Goal: Task Accomplishment & Management: Complete application form

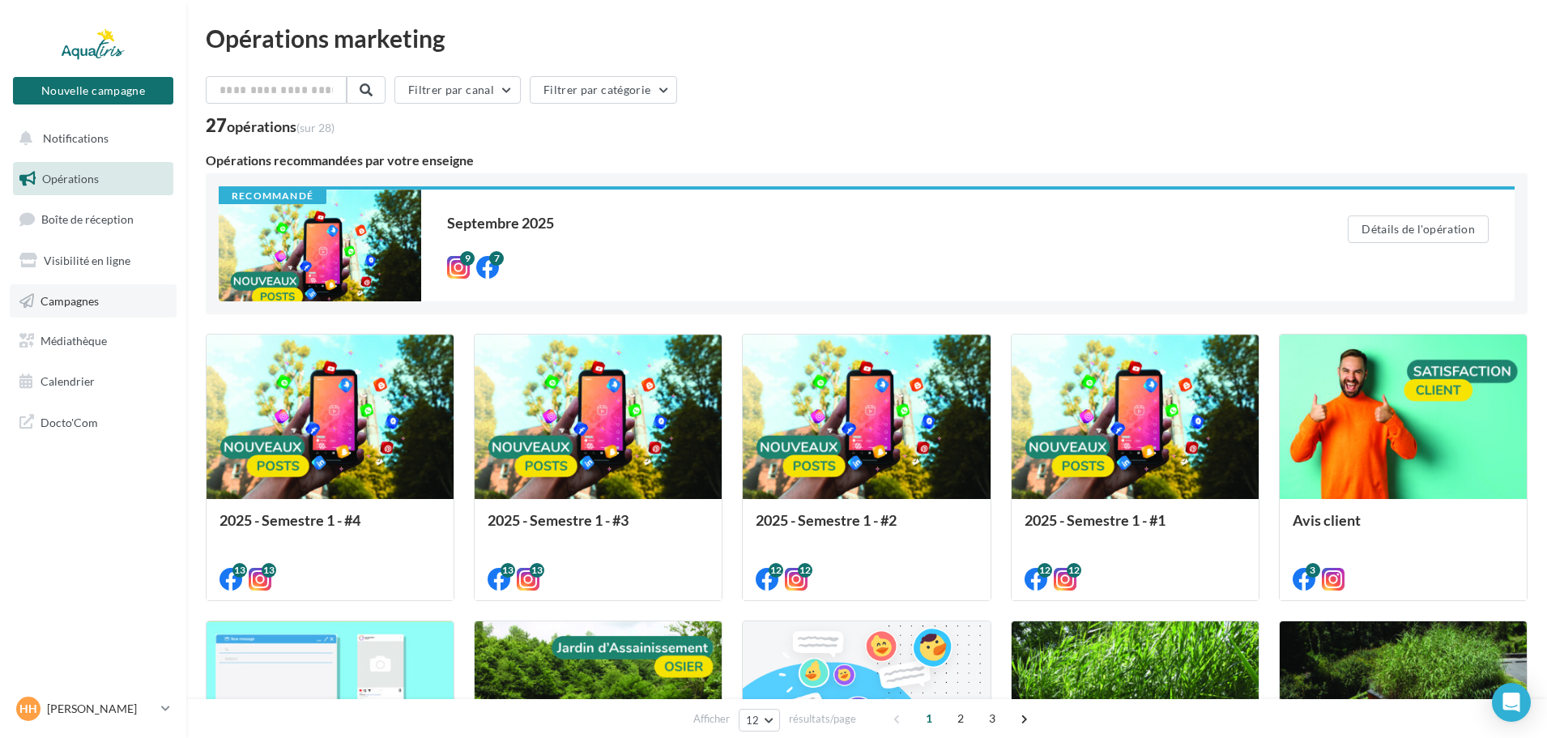
click at [116, 307] on link "Campagnes" at bounding box center [93, 301] width 167 height 34
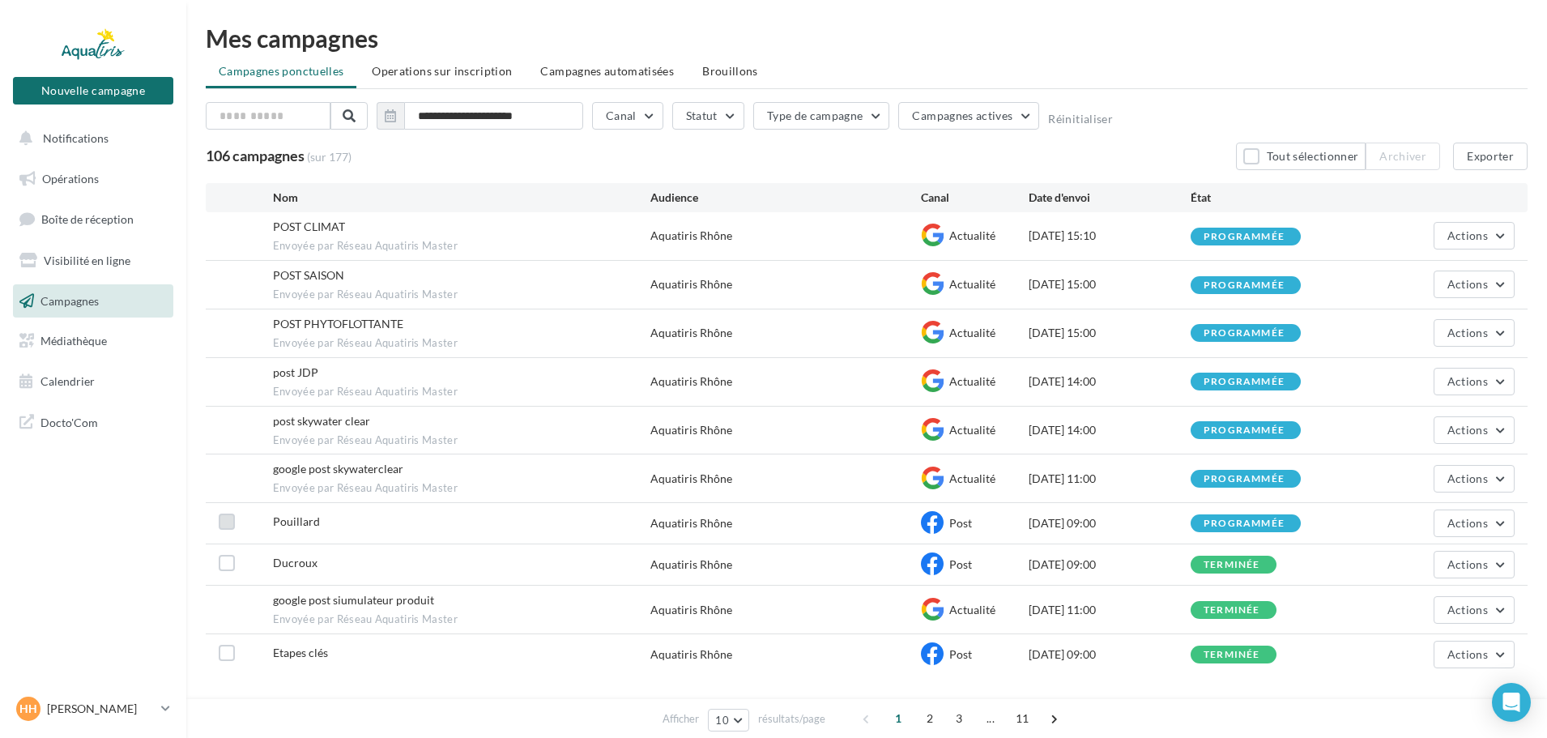
click at [230, 519] on label at bounding box center [227, 521] width 16 height 16
click at [230, 519] on icon at bounding box center [226, 521] width 11 height 11
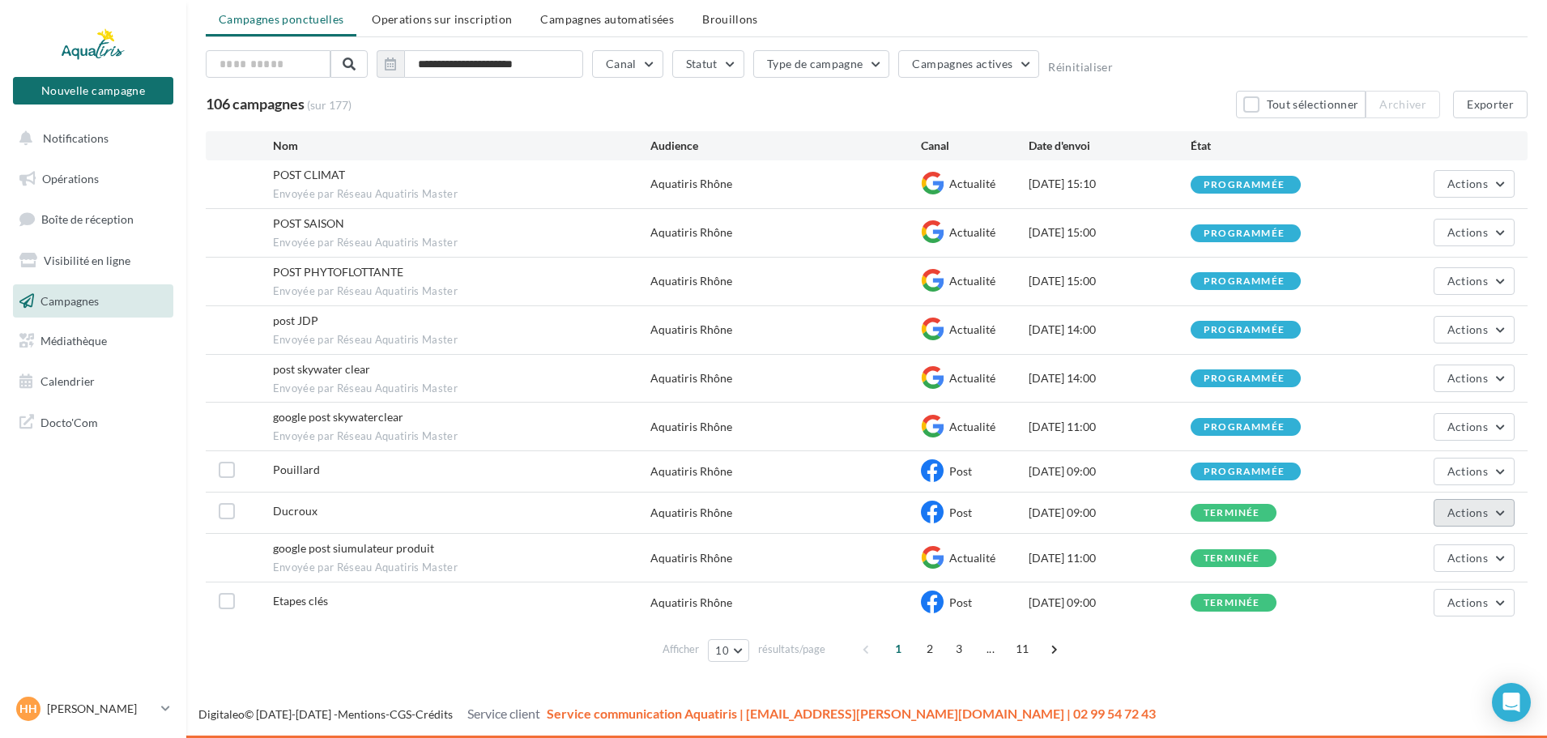
click at [1488, 517] on button "Actions" at bounding box center [1473, 513] width 81 height 28
click at [1400, 553] on button "Voir les résultats" at bounding box center [1431, 551] width 166 height 42
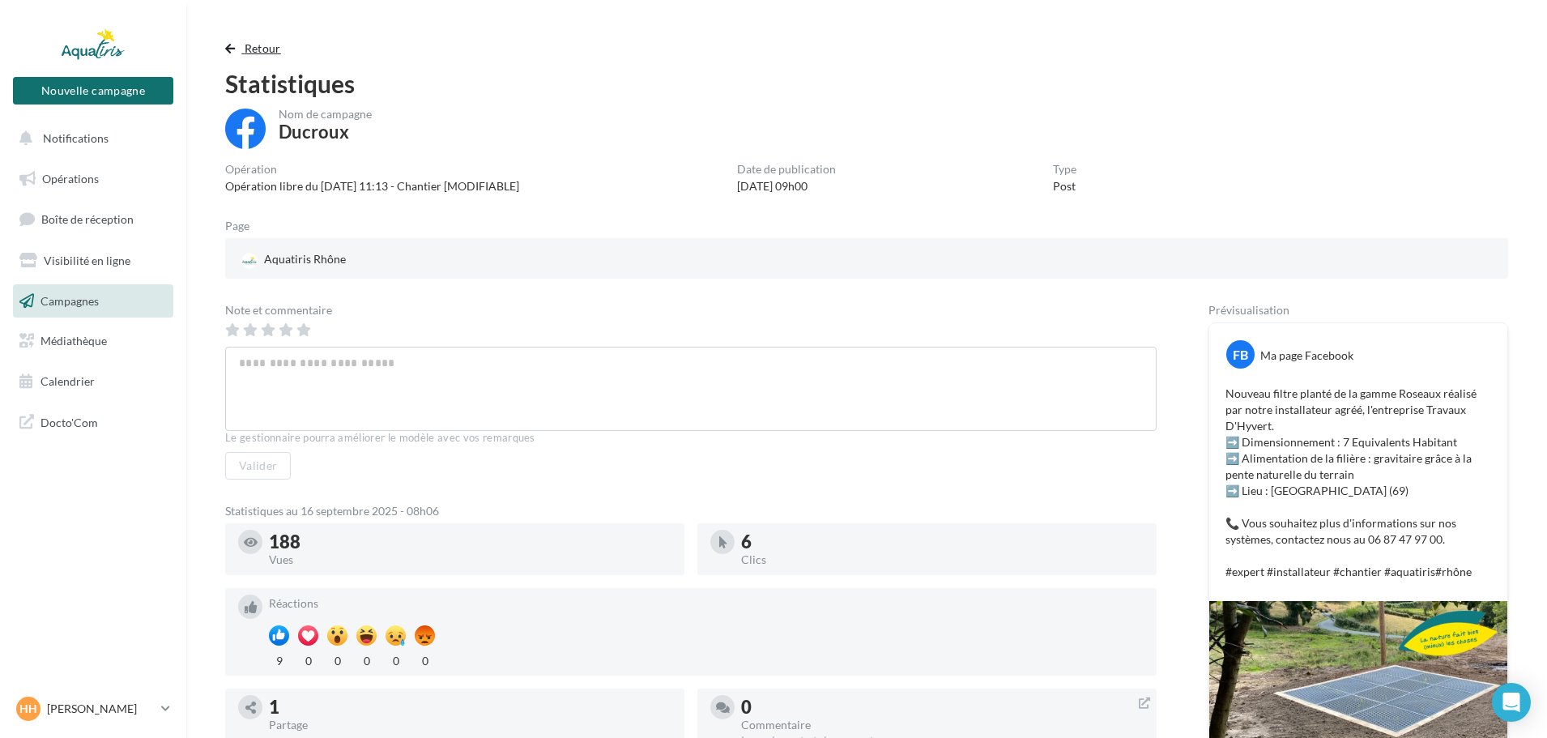
click at [238, 45] on button "Retour" at bounding box center [256, 48] width 62 height 19
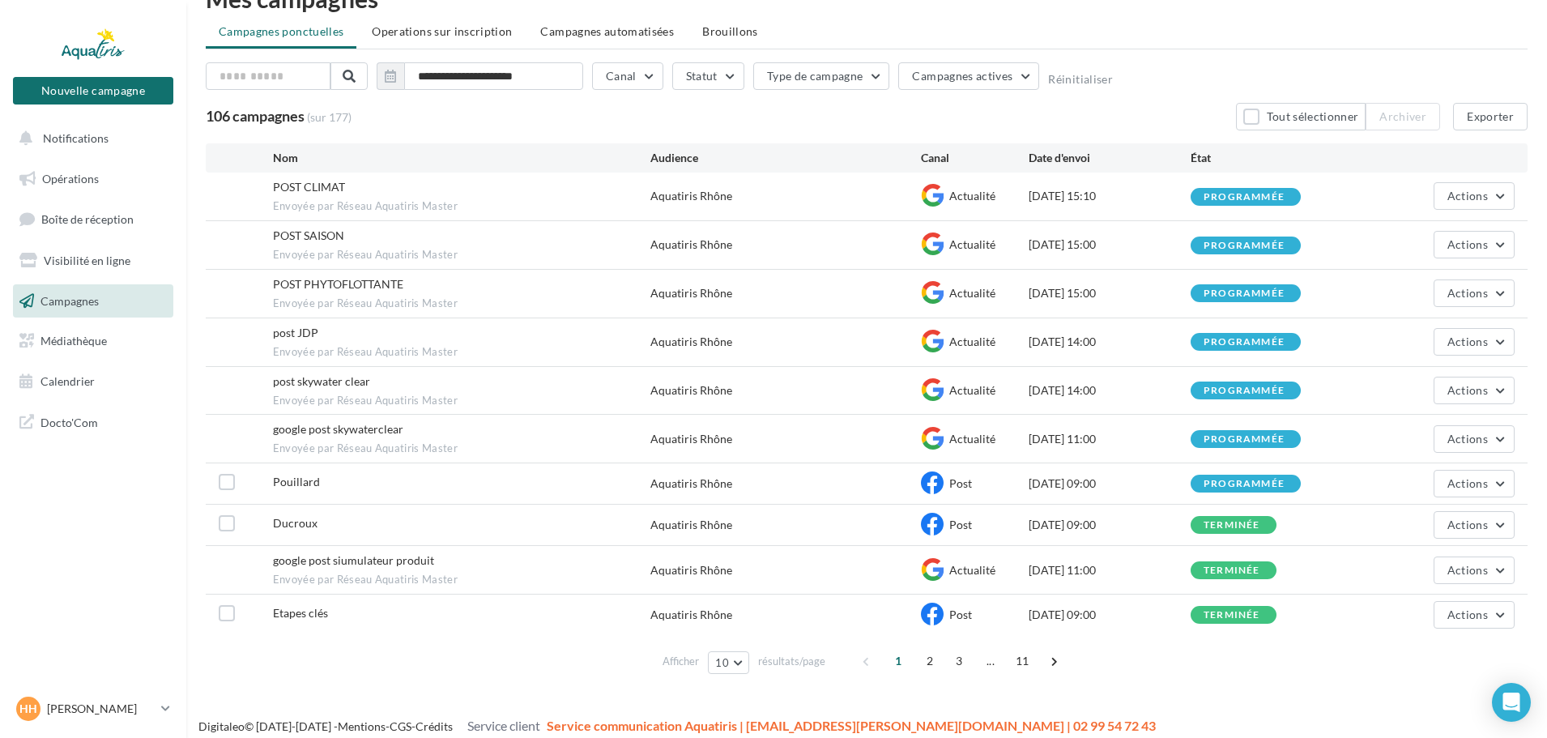
scroll to position [52, 0]
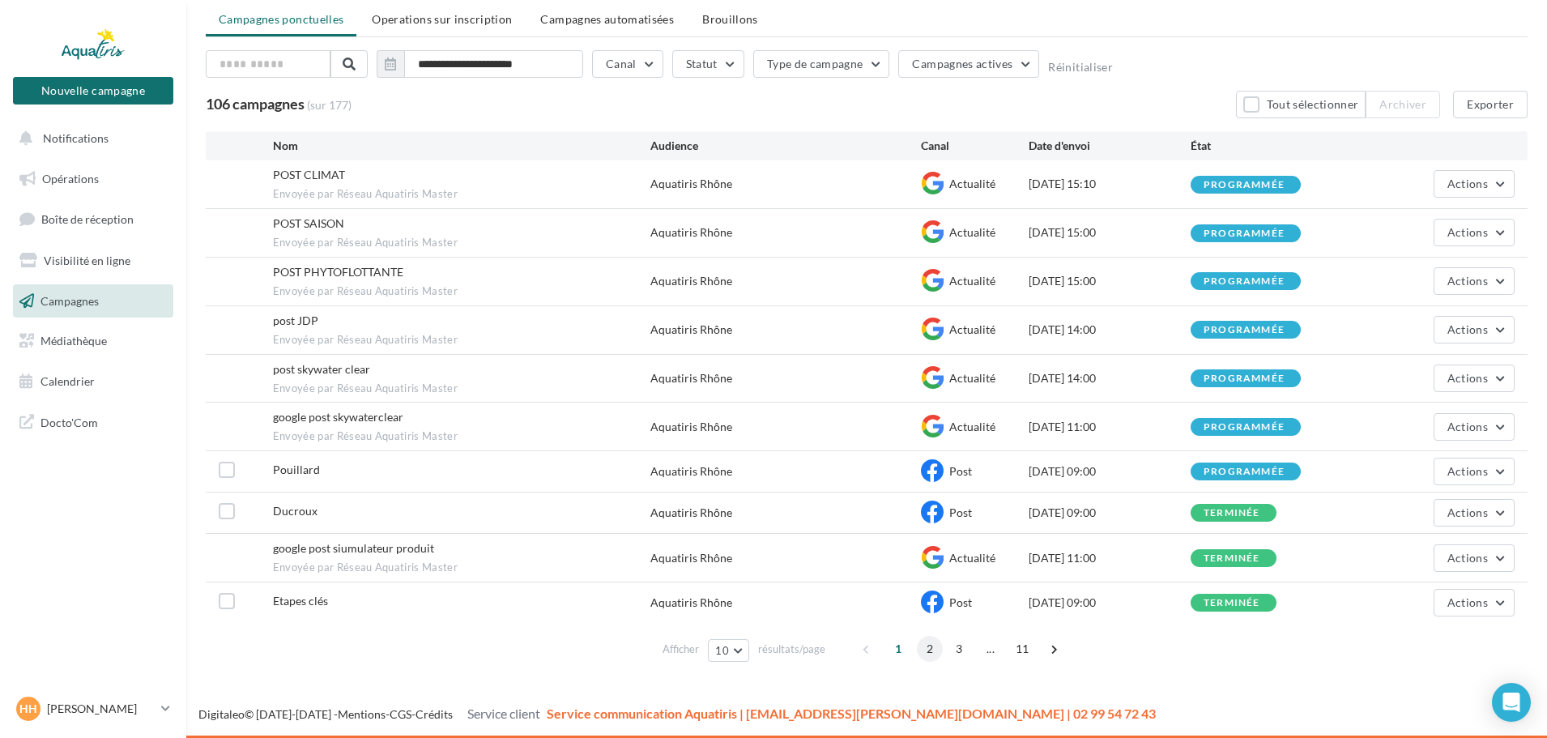
click at [925, 648] on span "2" at bounding box center [930, 649] width 26 height 26
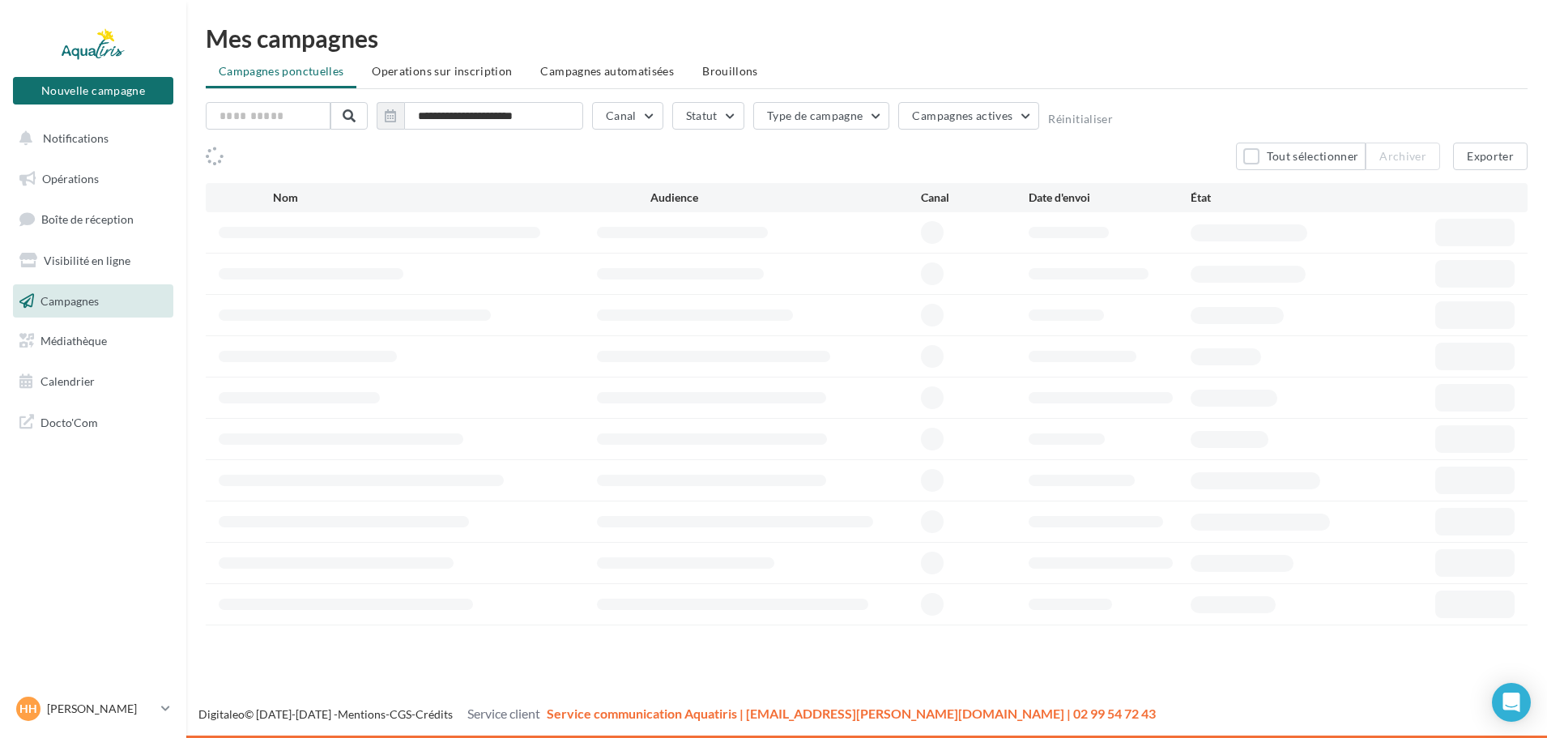
scroll to position [0, 0]
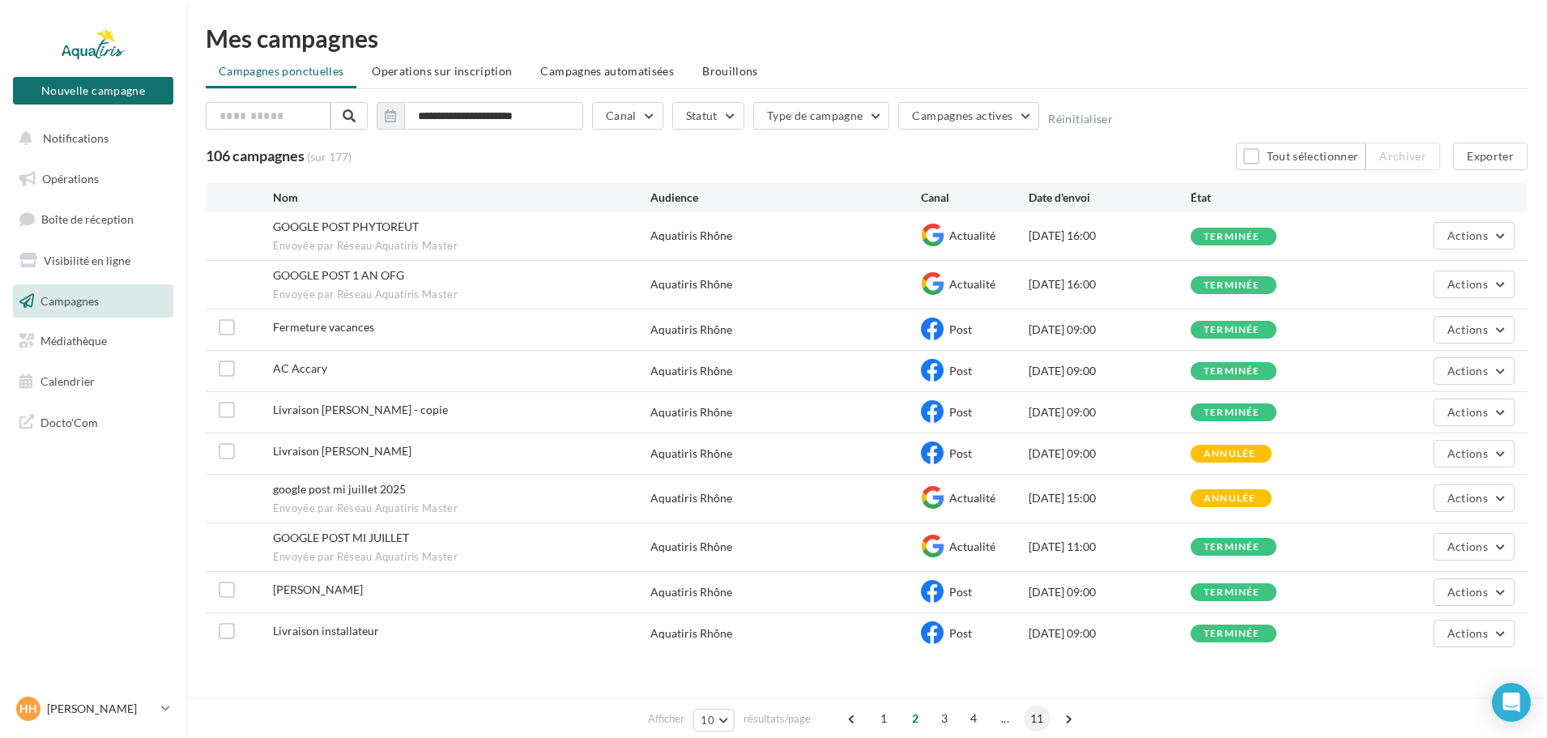
click at [1030, 713] on span "11" at bounding box center [1037, 718] width 27 height 26
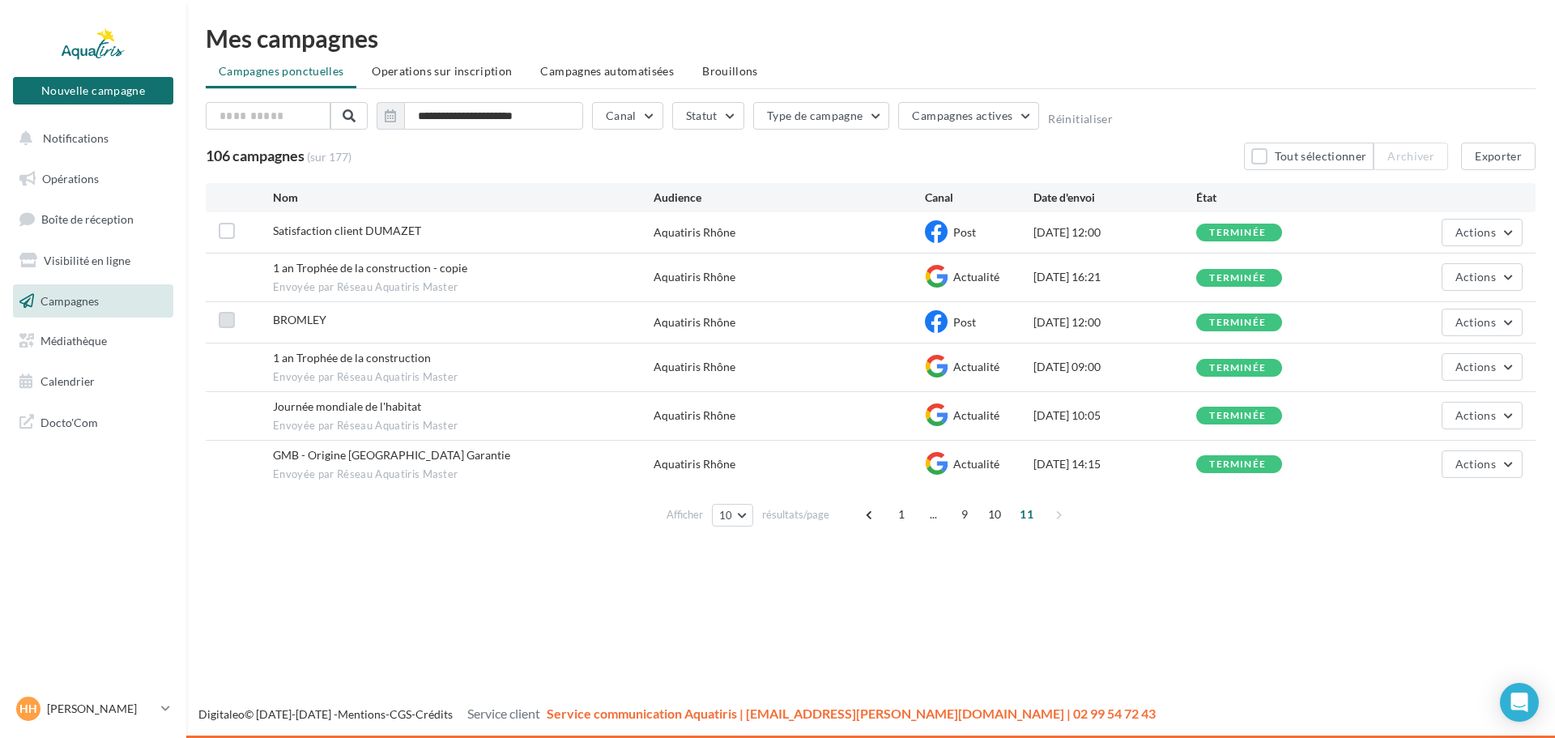
click at [227, 318] on label at bounding box center [227, 320] width 16 height 16
drag, startPoint x: 223, startPoint y: 232, endPoint x: 243, endPoint y: 230, distance: 20.3
click at [223, 231] on label at bounding box center [227, 231] width 16 height 16
click at [1373, 158] on button "Archiver (2)" at bounding box center [1404, 157] width 88 height 28
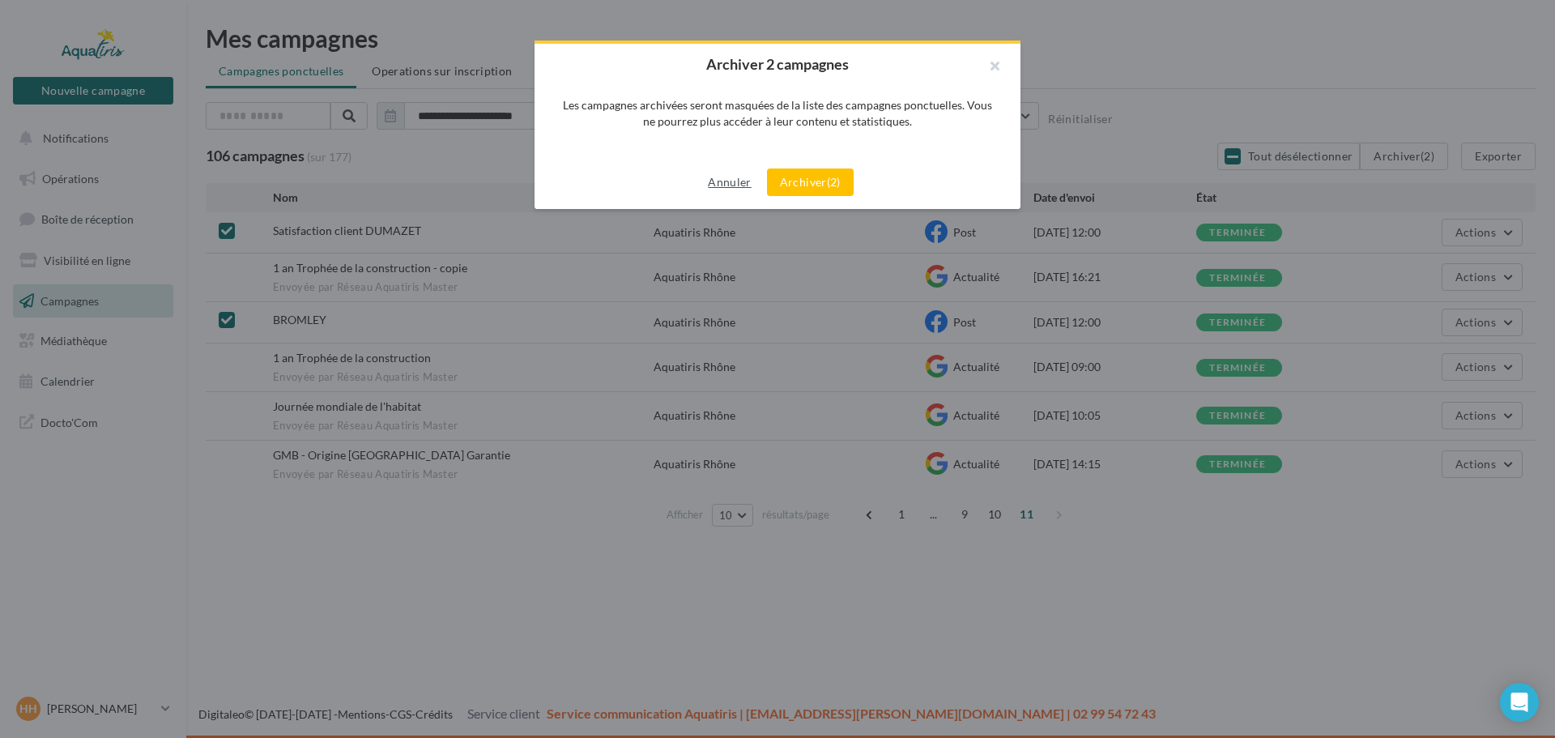
click at [724, 175] on button "Annuler" at bounding box center [729, 181] width 56 height 19
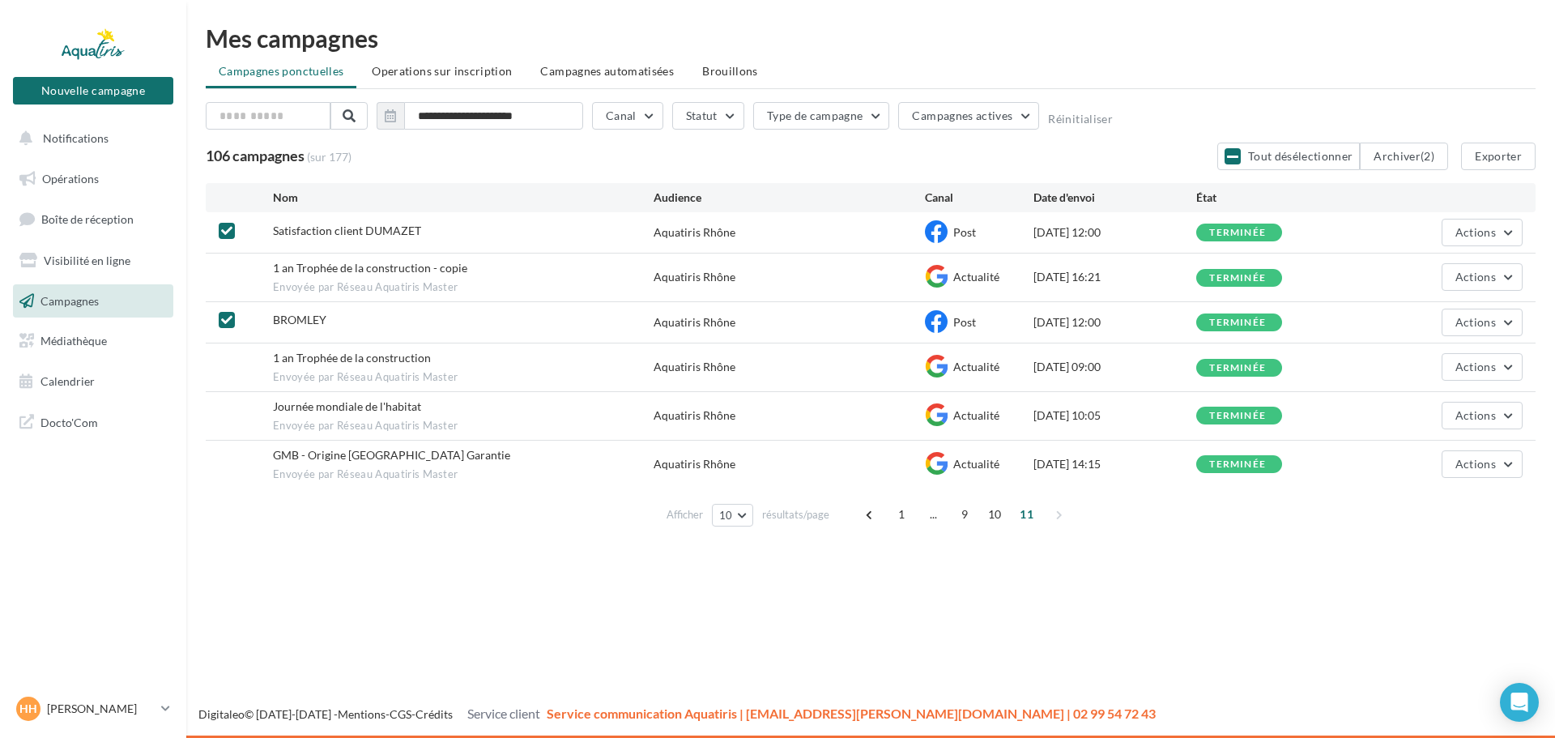
click at [228, 233] on icon at bounding box center [226, 230] width 11 height 11
click at [226, 319] on icon at bounding box center [226, 319] width 11 height 11
click at [900, 518] on span "1" at bounding box center [902, 514] width 26 height 26
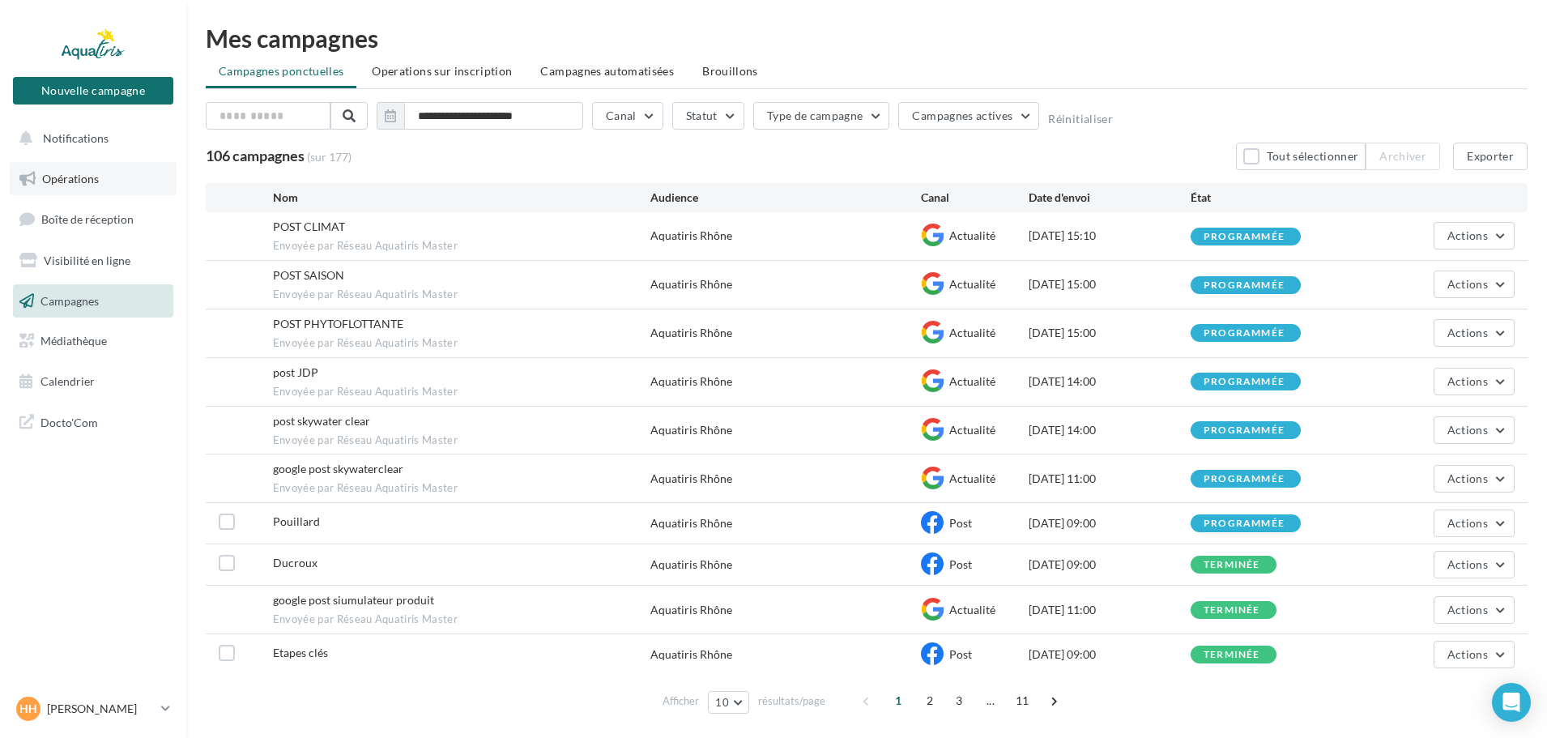
click at [81, 190] on link "Opérations" at bounding box center [93, 179] width 167 height 34
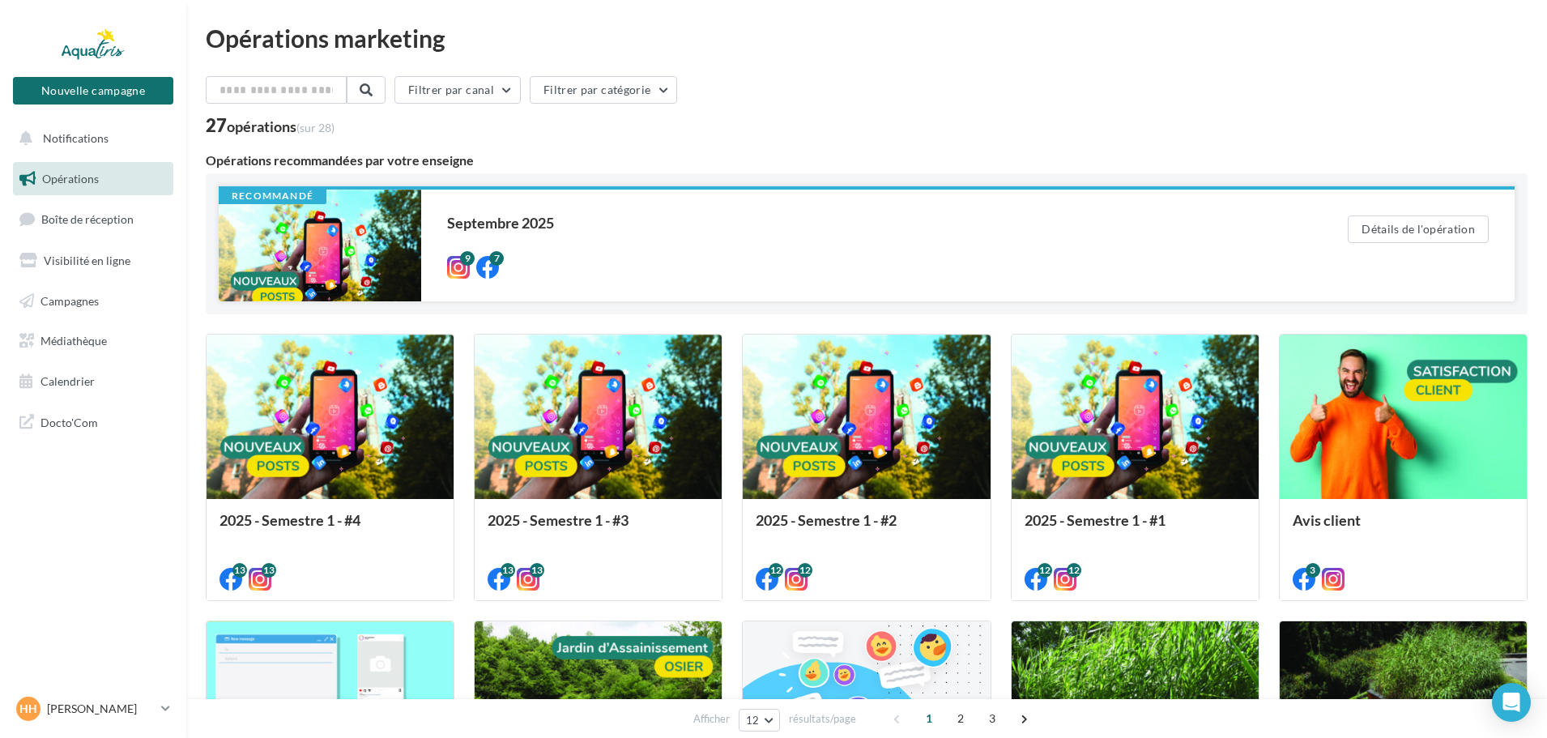
click at [393, 251] on div at bounding box center [320, 245] width 202 height 112
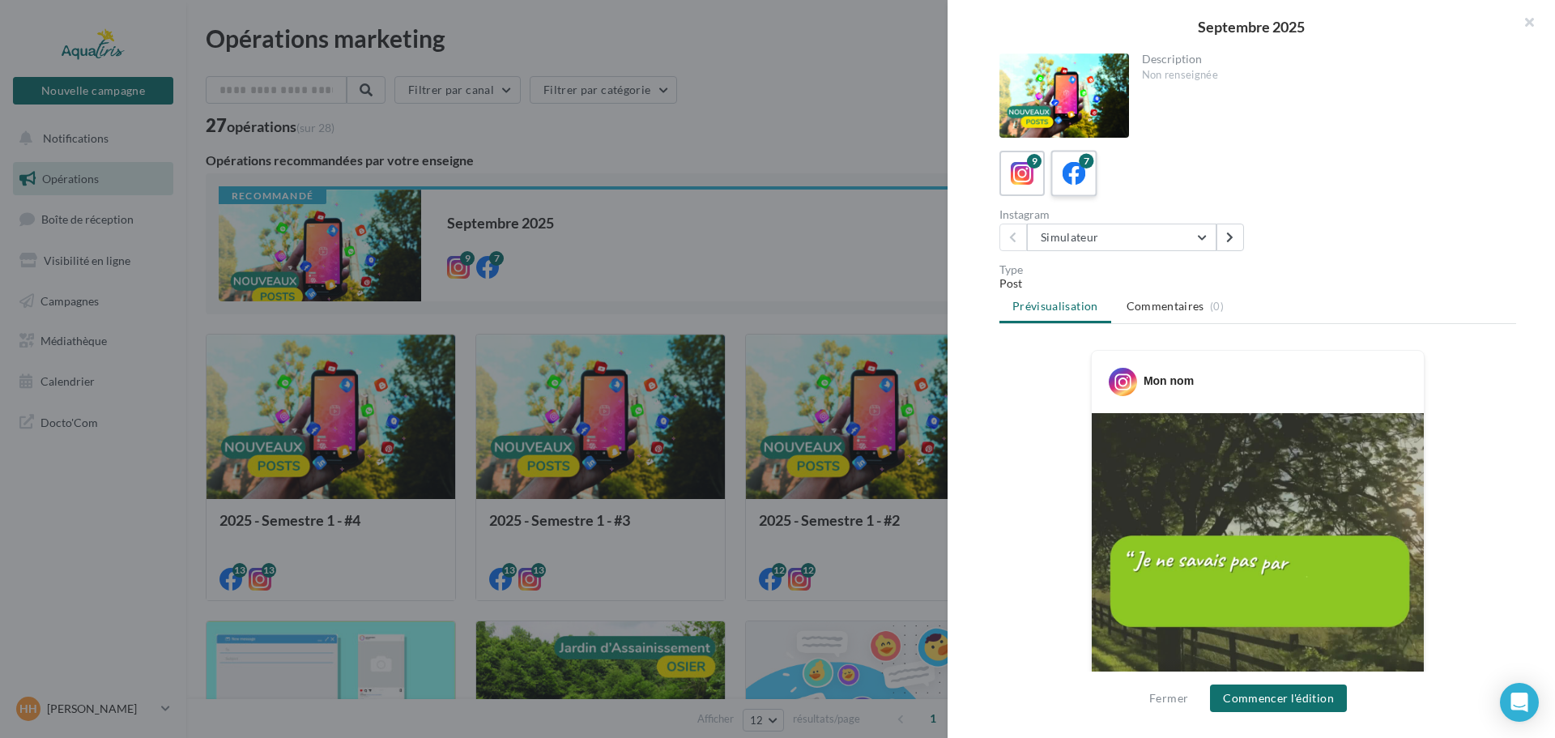
click at [1075, 181] on icon at bounding box center [1073, 173] width 23 height 23
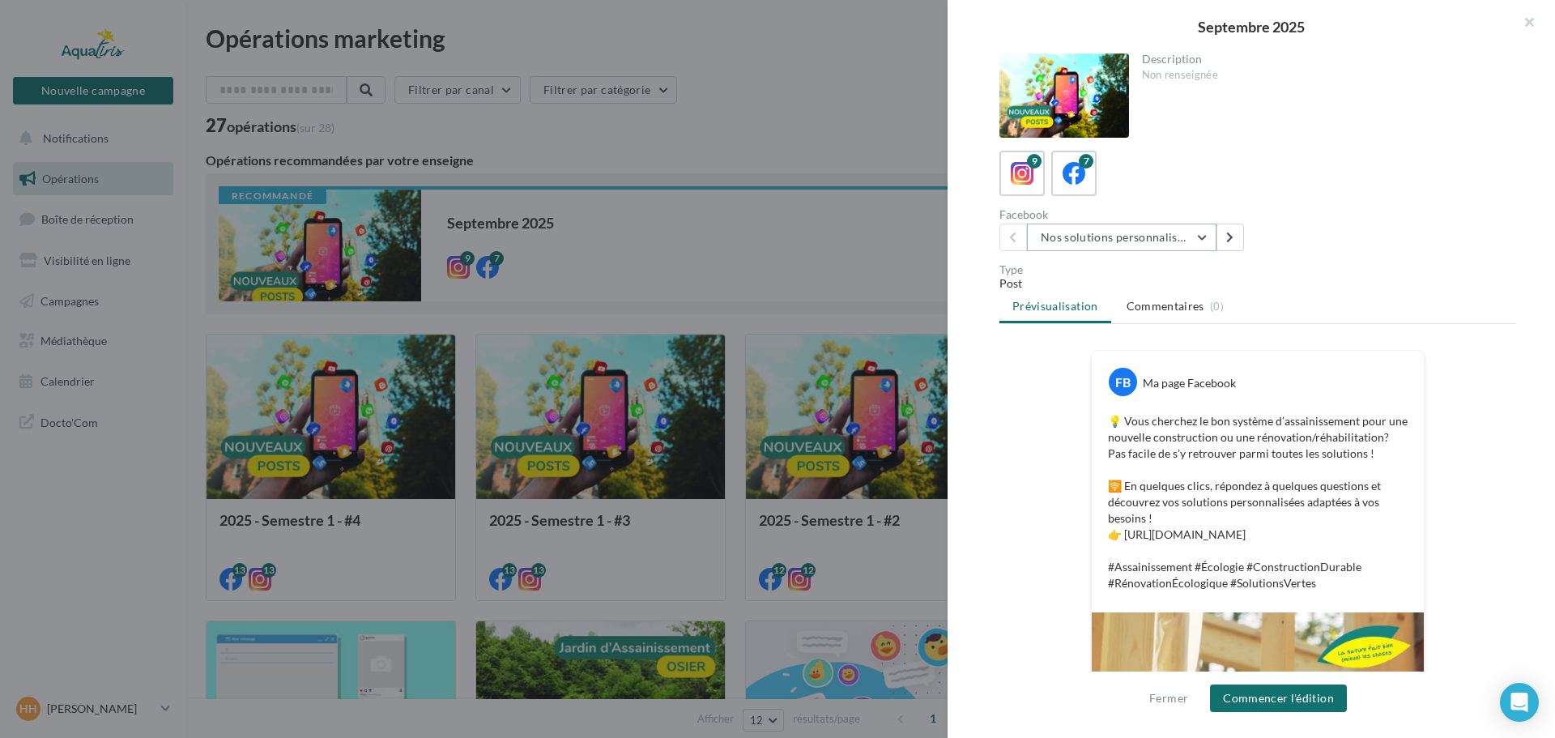
click at [1203, 241] on button "Nos solutions personnalisées" at bounding box center [1121, 237] width 189 height 28
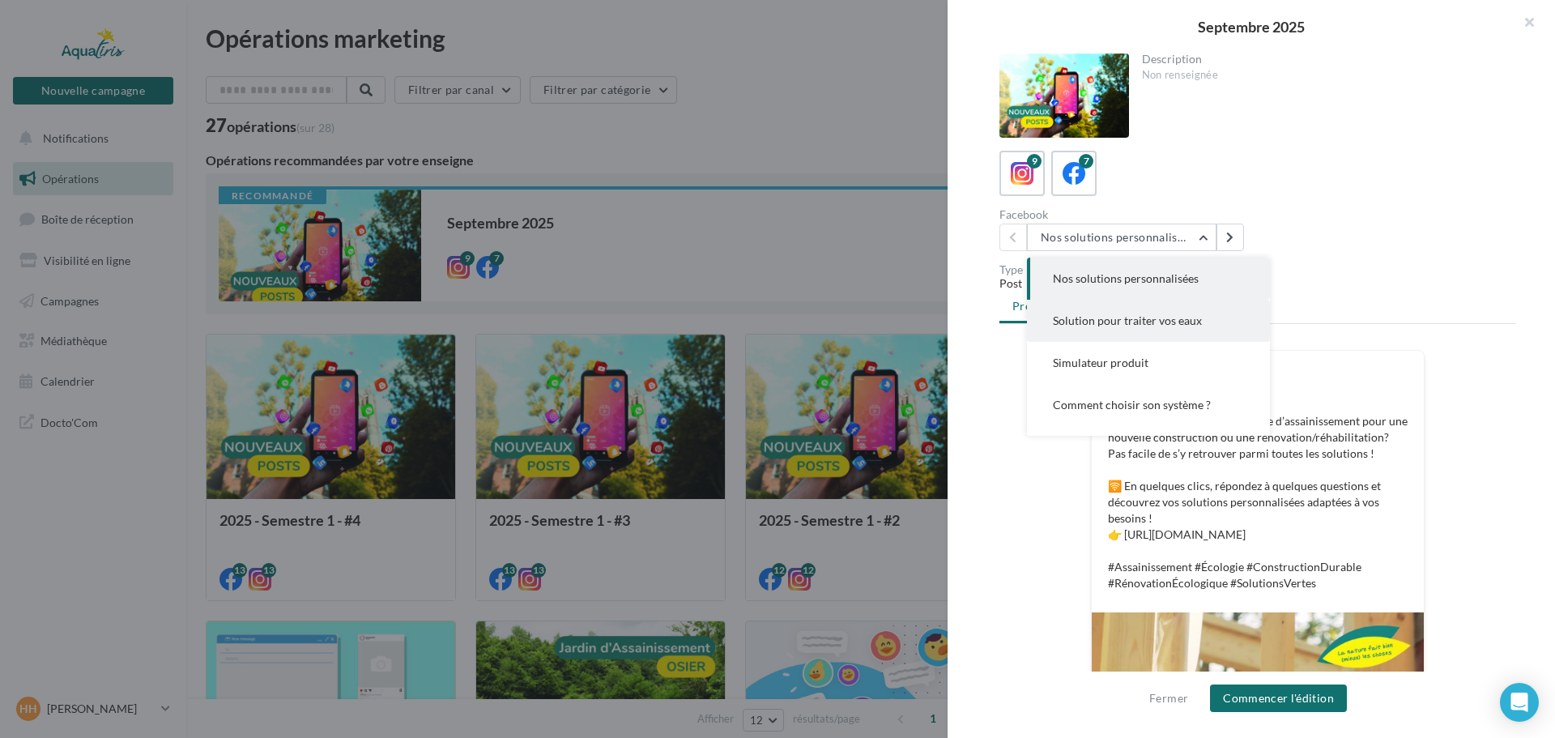
click at [1199, 323] on button "Solution pour traiter vos eaux" at bounding box center [1148, 321] width 243 height 42
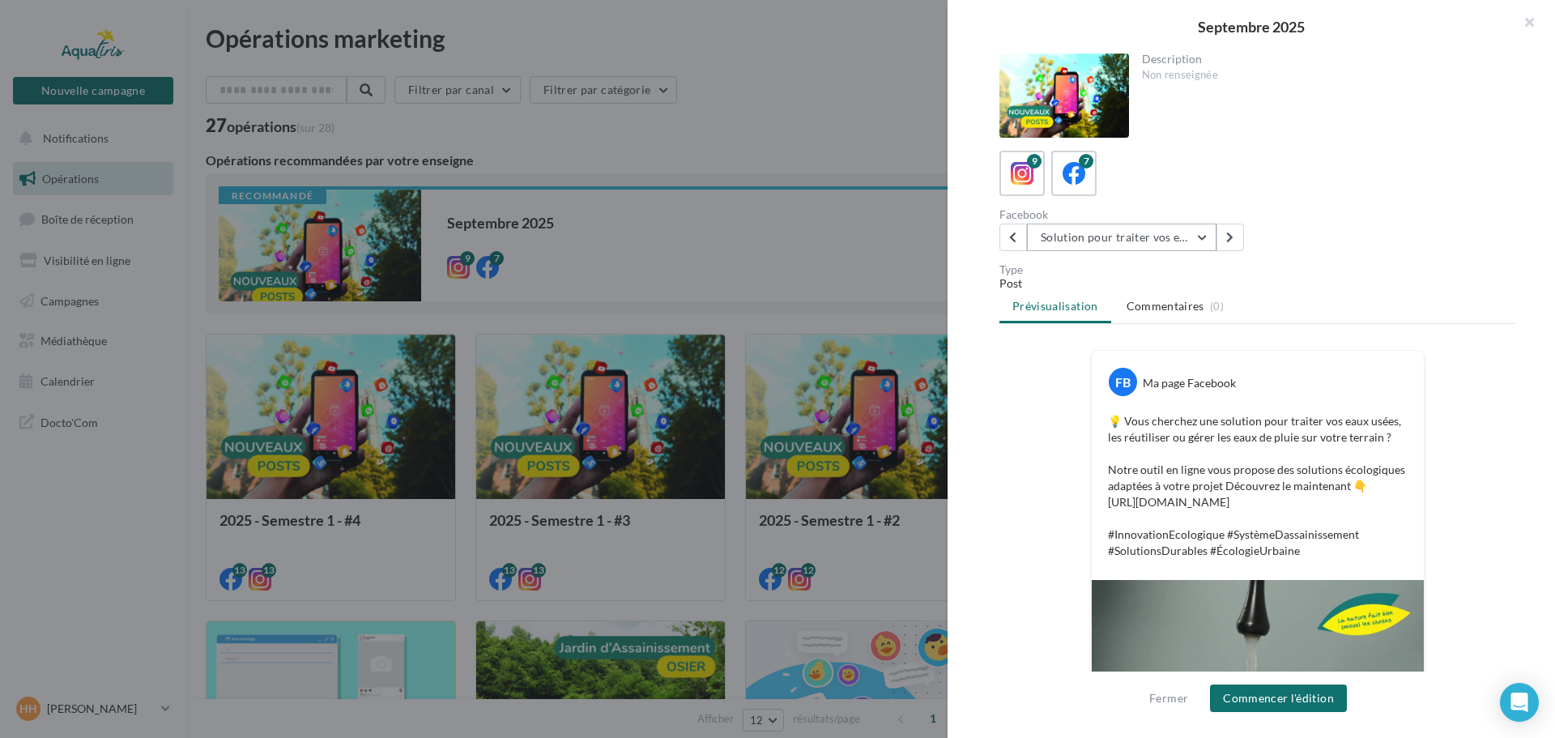
click at [1195, 240] on button "Solution pour traiter vos eaux" at bounding box center [1121, 237] width 189 height 28
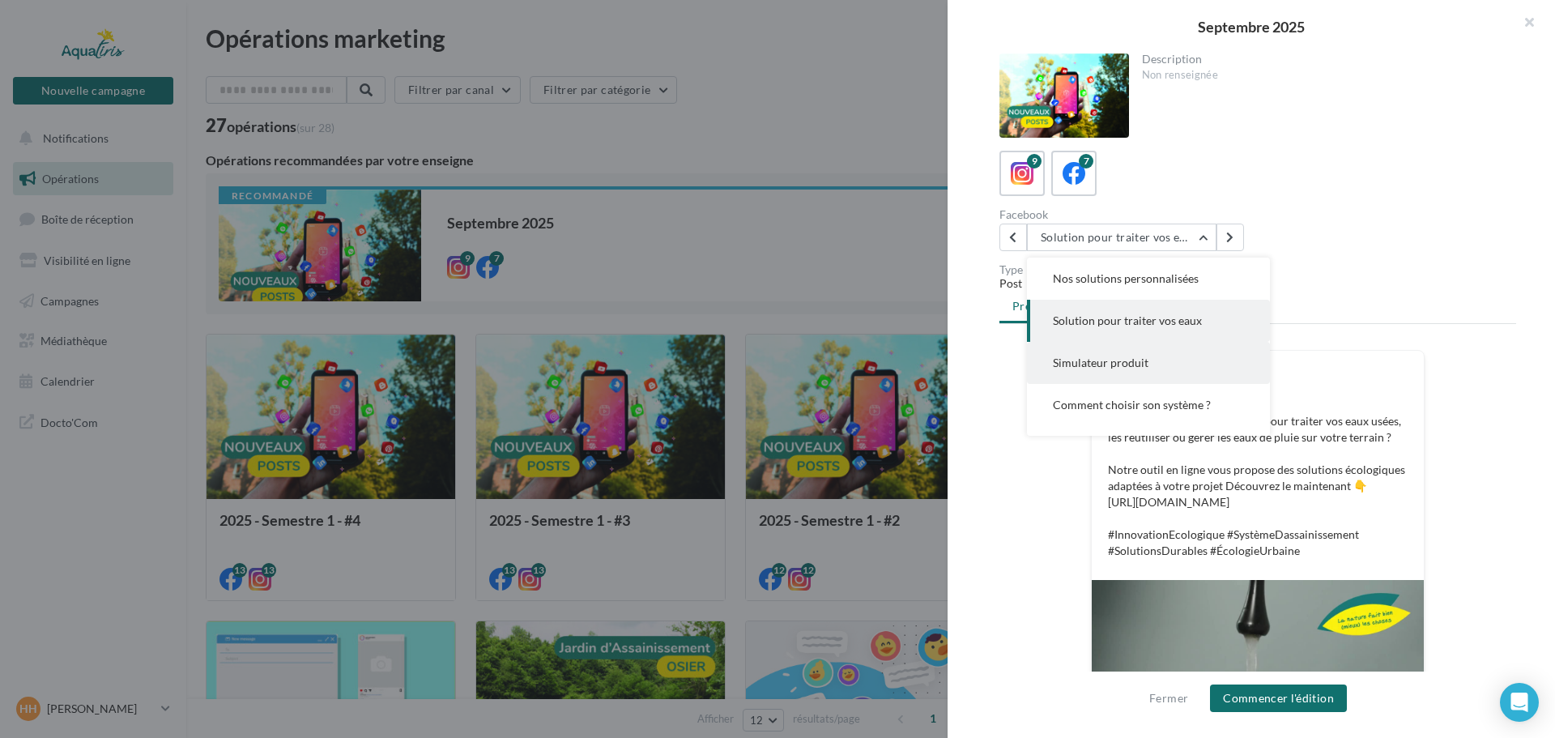
click at [1184, 366] on button "Simulateur produit" at bounding box center [1148, 363] width 243 height 42
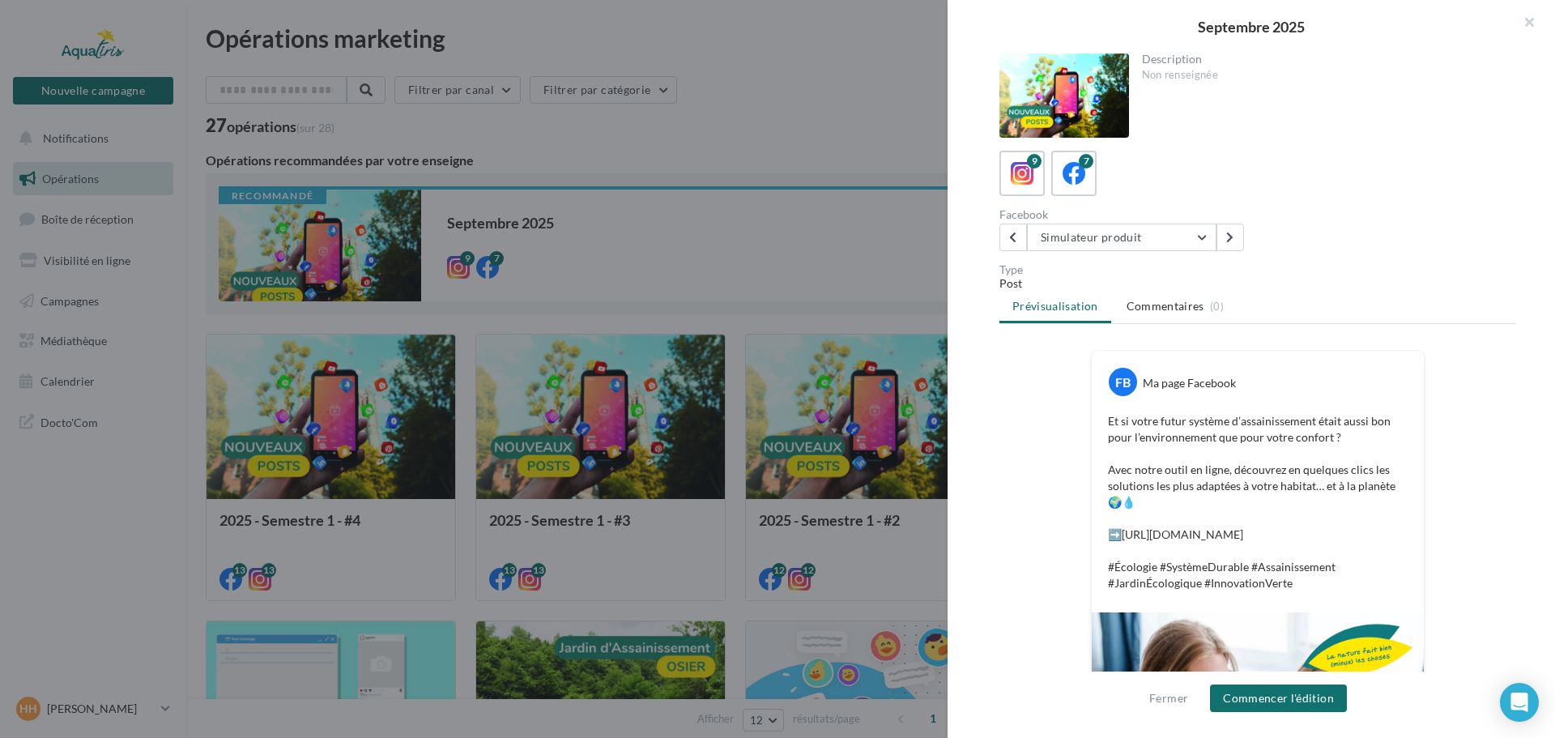
click at [1186, 251] on div "Description Non renseignée 9 7 Facebook Simulateur produit Nos solutions person…" at bounding box center [1257, 369] width 620 height 632
click at [1186, 247] on button "Simulateur produit" at bounding box center [1121, 237] width 189 height 28
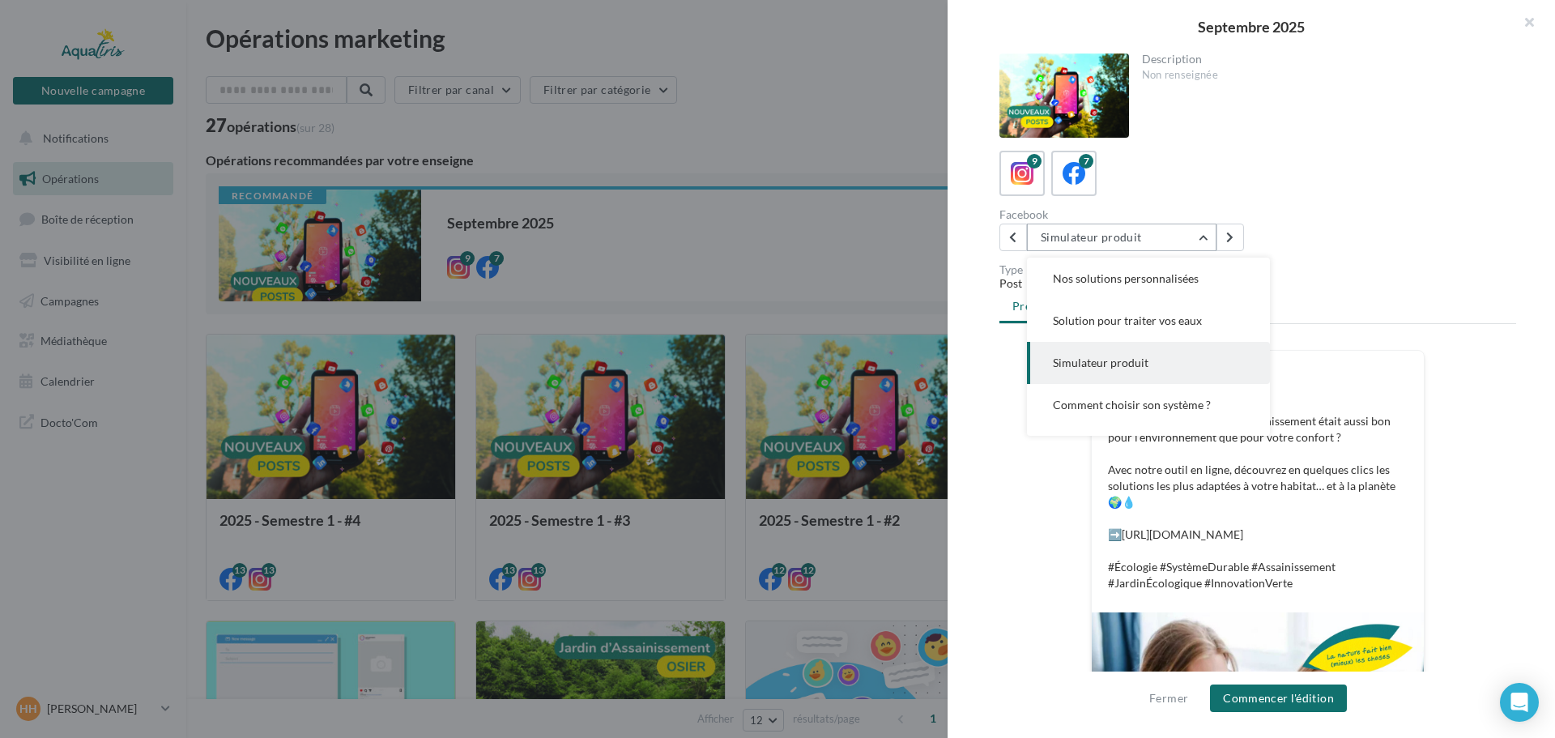
scroll to position [42, 0]
click at [1162, 364] on span "Comment choisir son système ?" at bounding box center [1132, 362] width 158 height 14
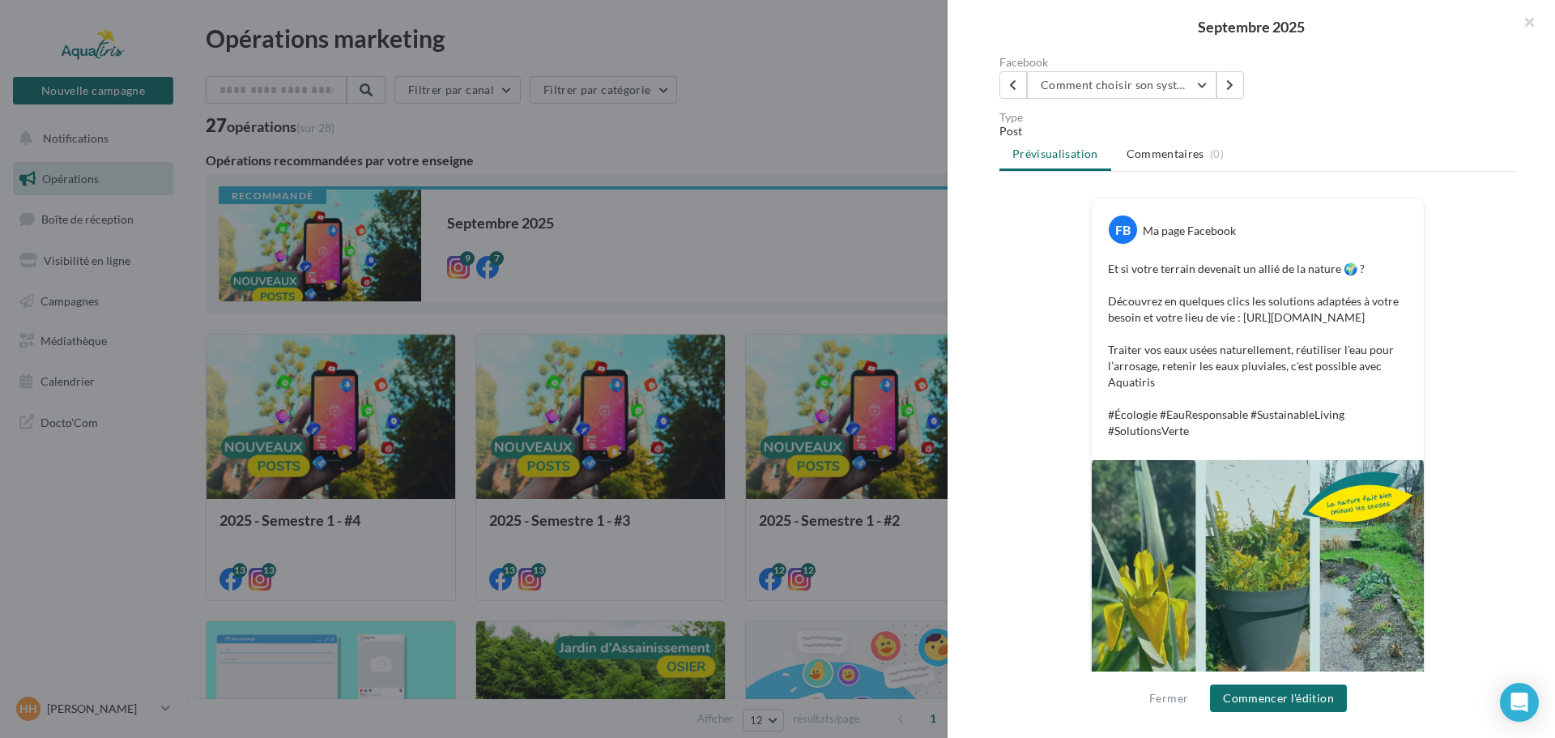
scroll to position [0, 0]
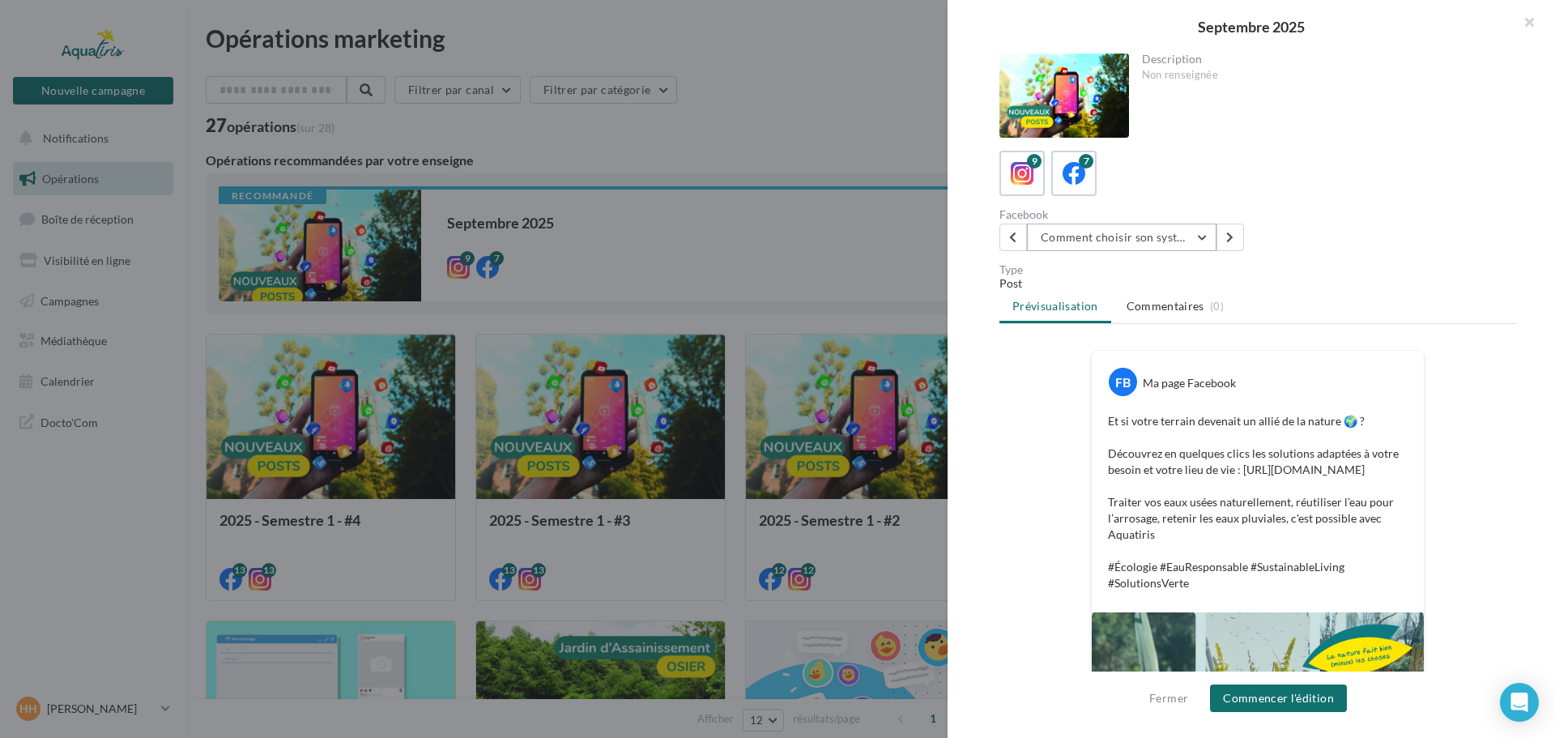
click at [1164, 241] on button "Comment choisir son système ?" at bounding box center [1121, 237] width 189 height 28
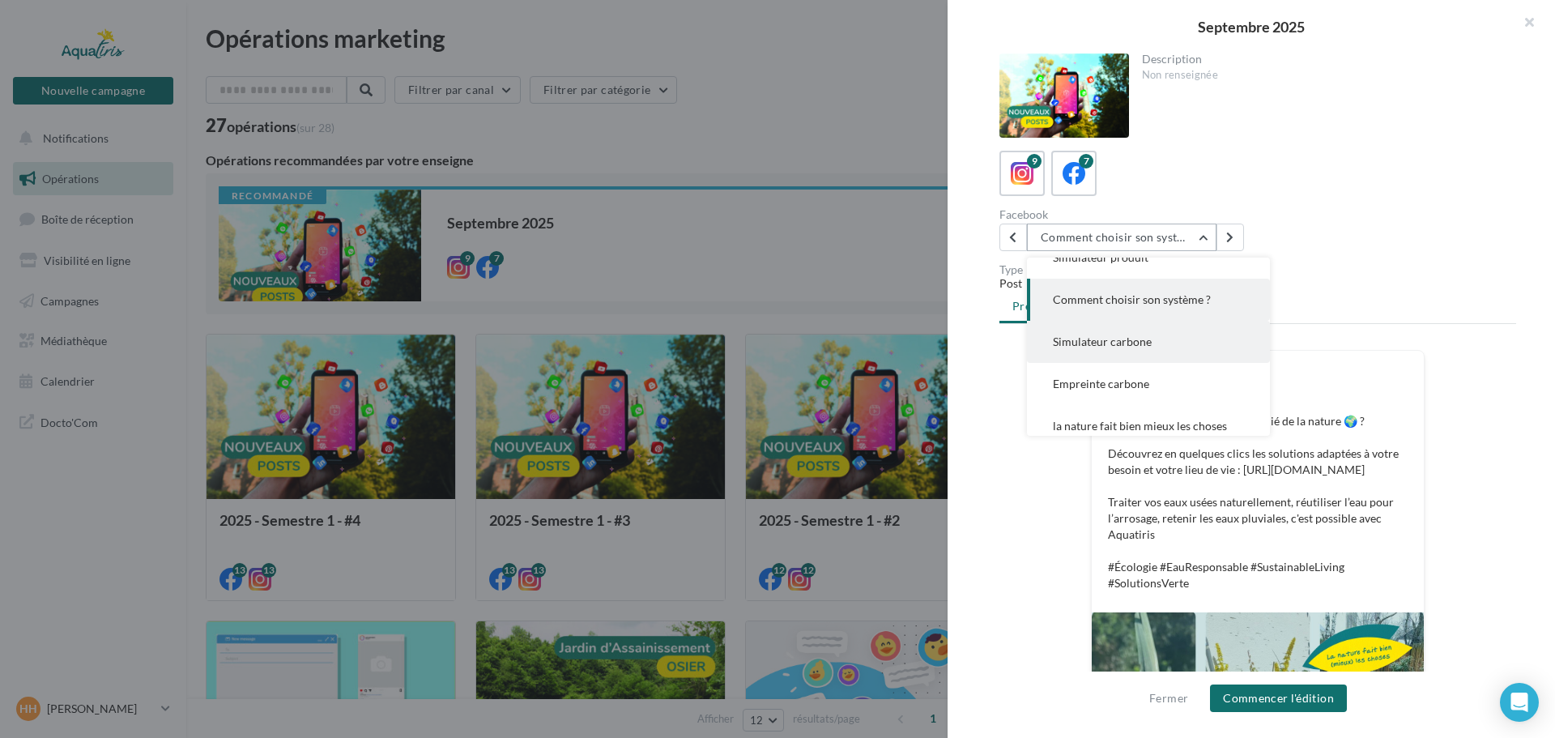
scroll to position [117, 0]
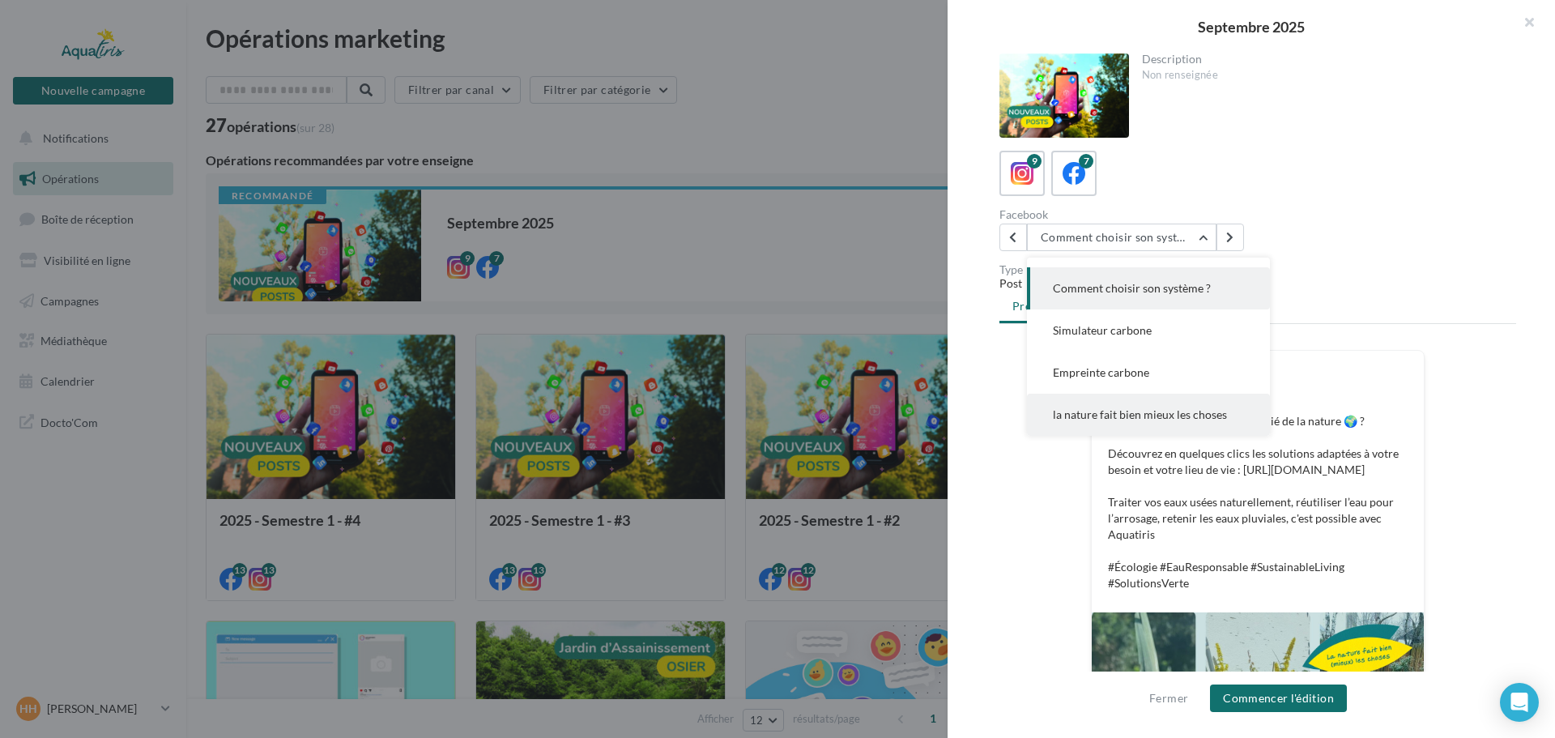
click at [1154, 407] on button "la nature fait bien mieux les choses" at bounding box center [1148, 415] width 243 height 42
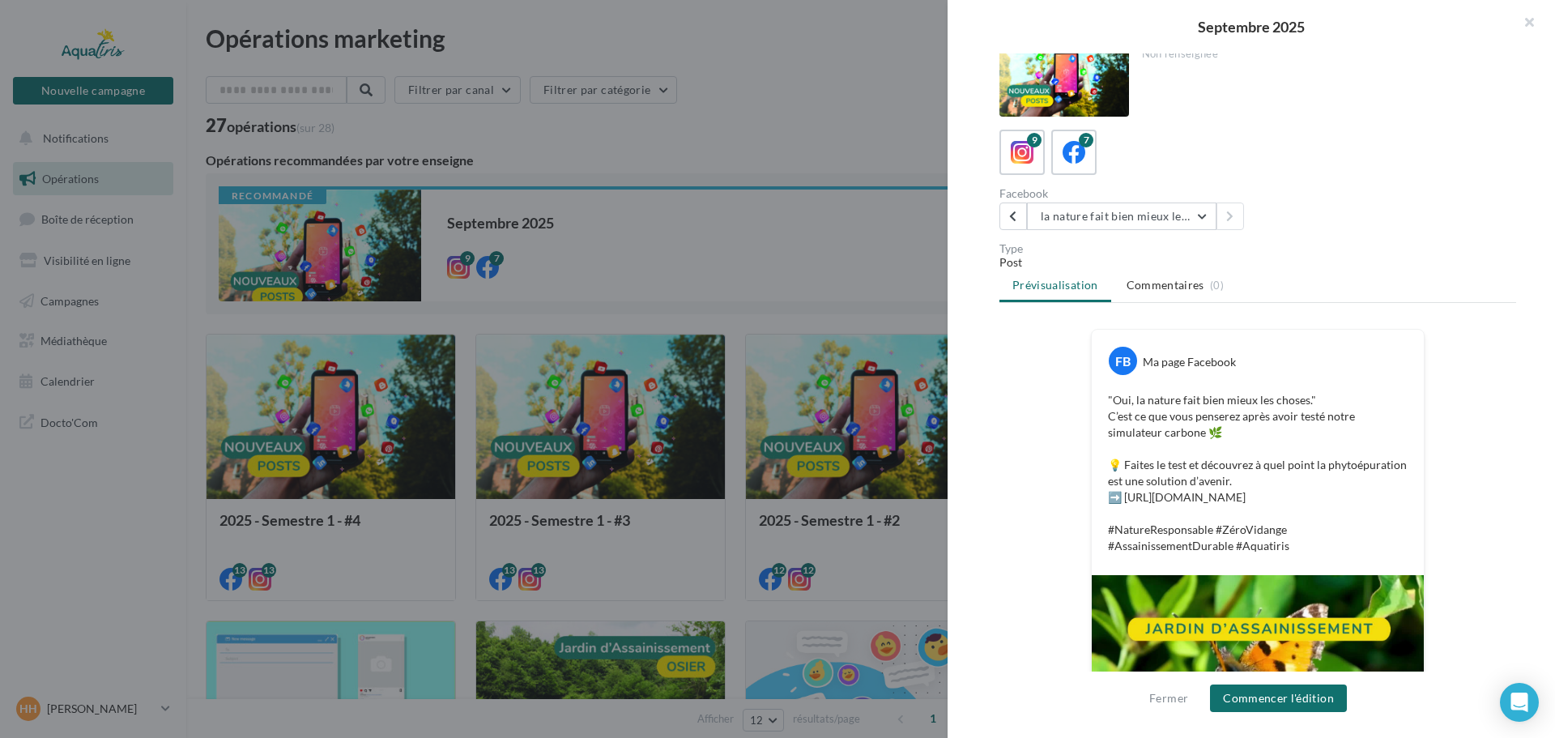
scroll to position [0, 0]
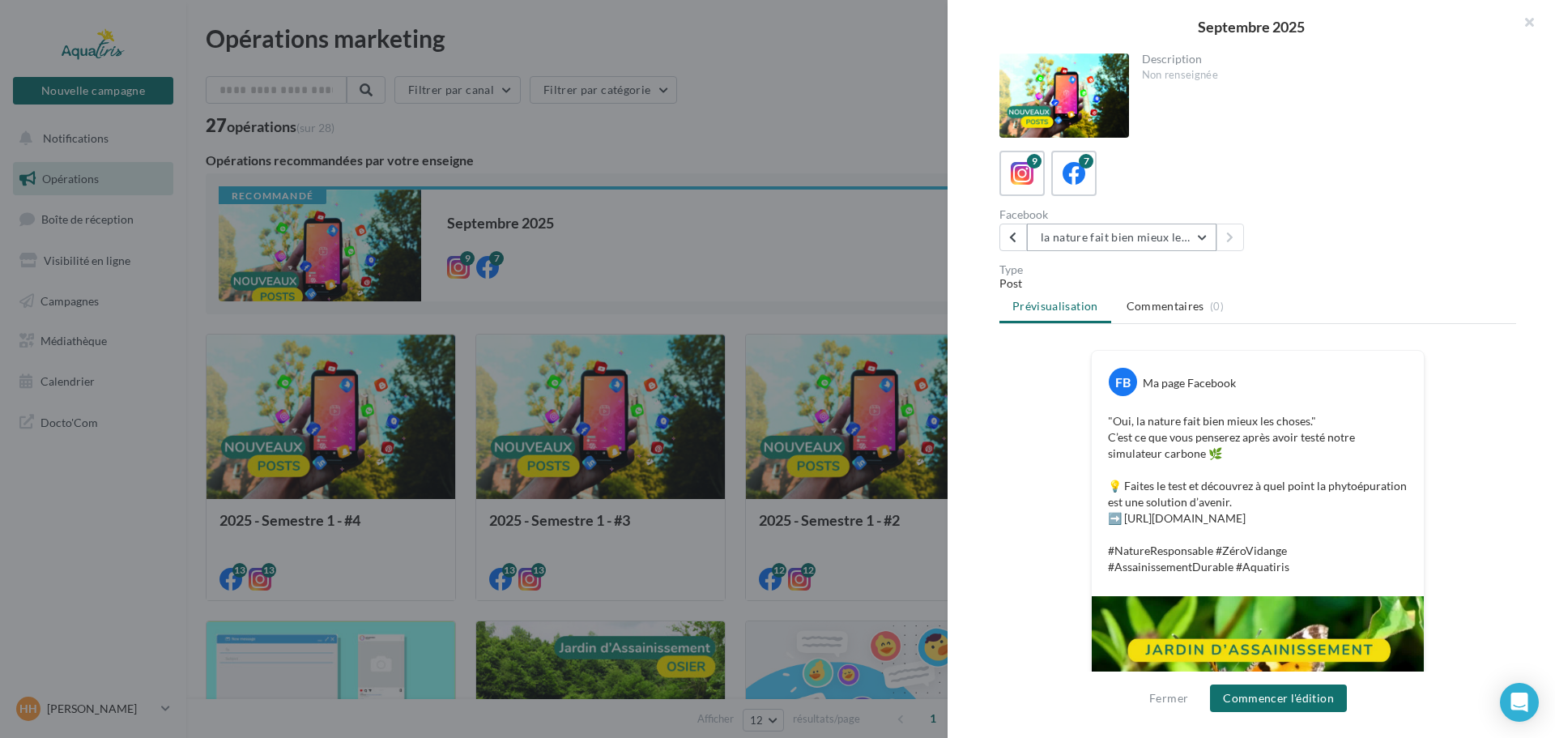
click at [1186, 246] on button "la nature fait bien mieux les choses" at bounding box center [1121, 237] width 189 height 28
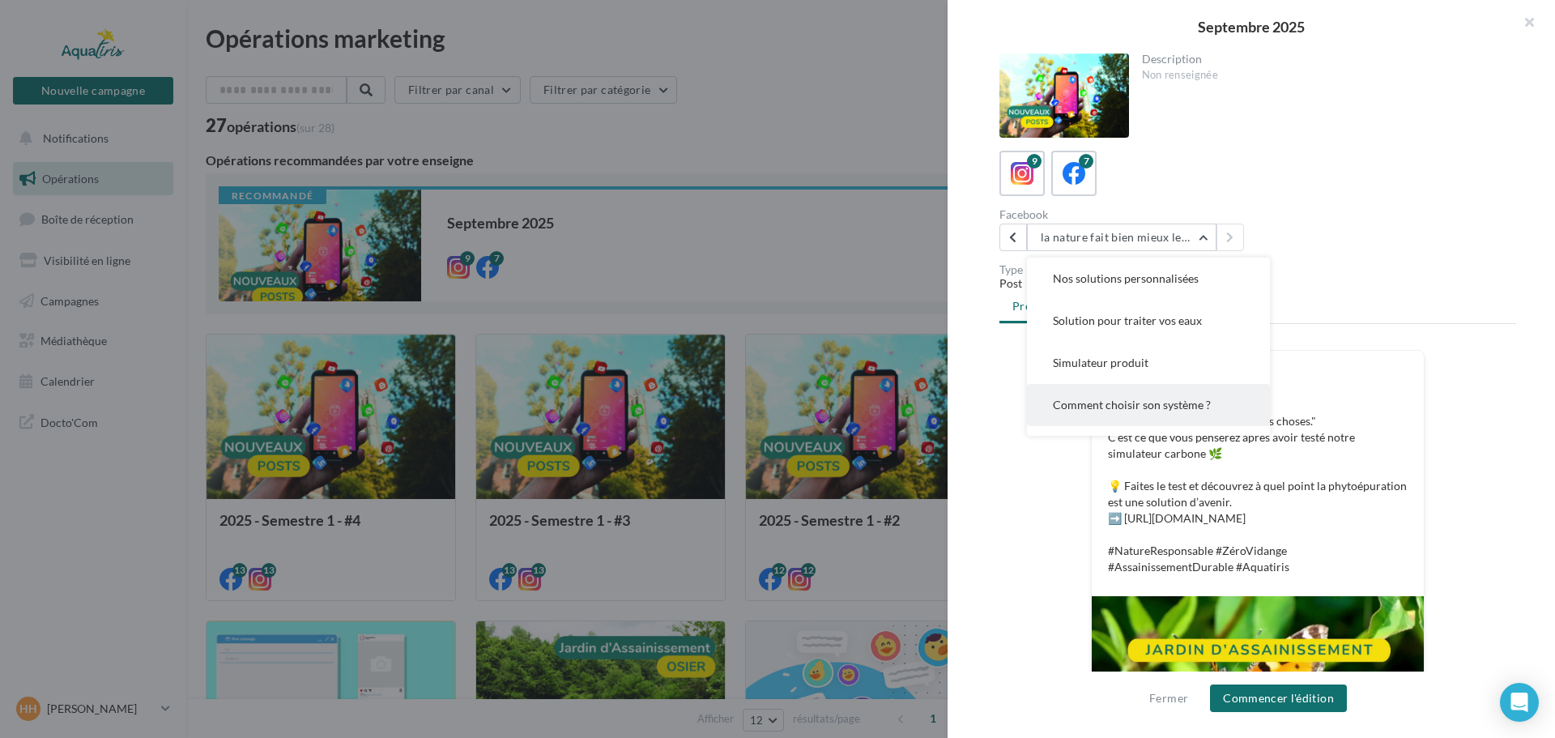
click at [1176, 390] on button "Comment choisir son système ?" at bounding box center [1148, 405] width 243 height 42
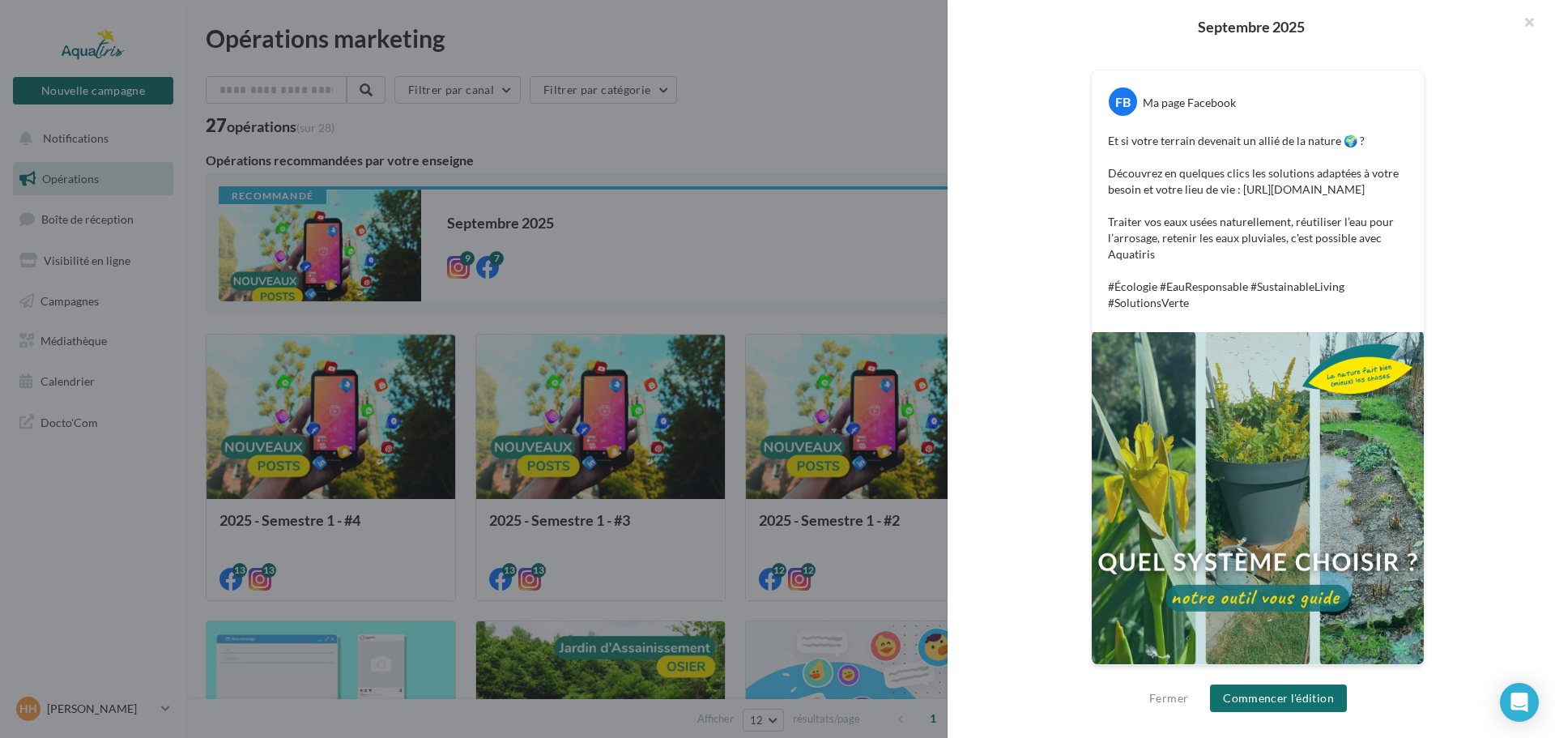
scroll to position [296, 0]
click at [1305, 694] on button "Commencer l'édition" at bounding box center [1278, 698] width 137 height 28
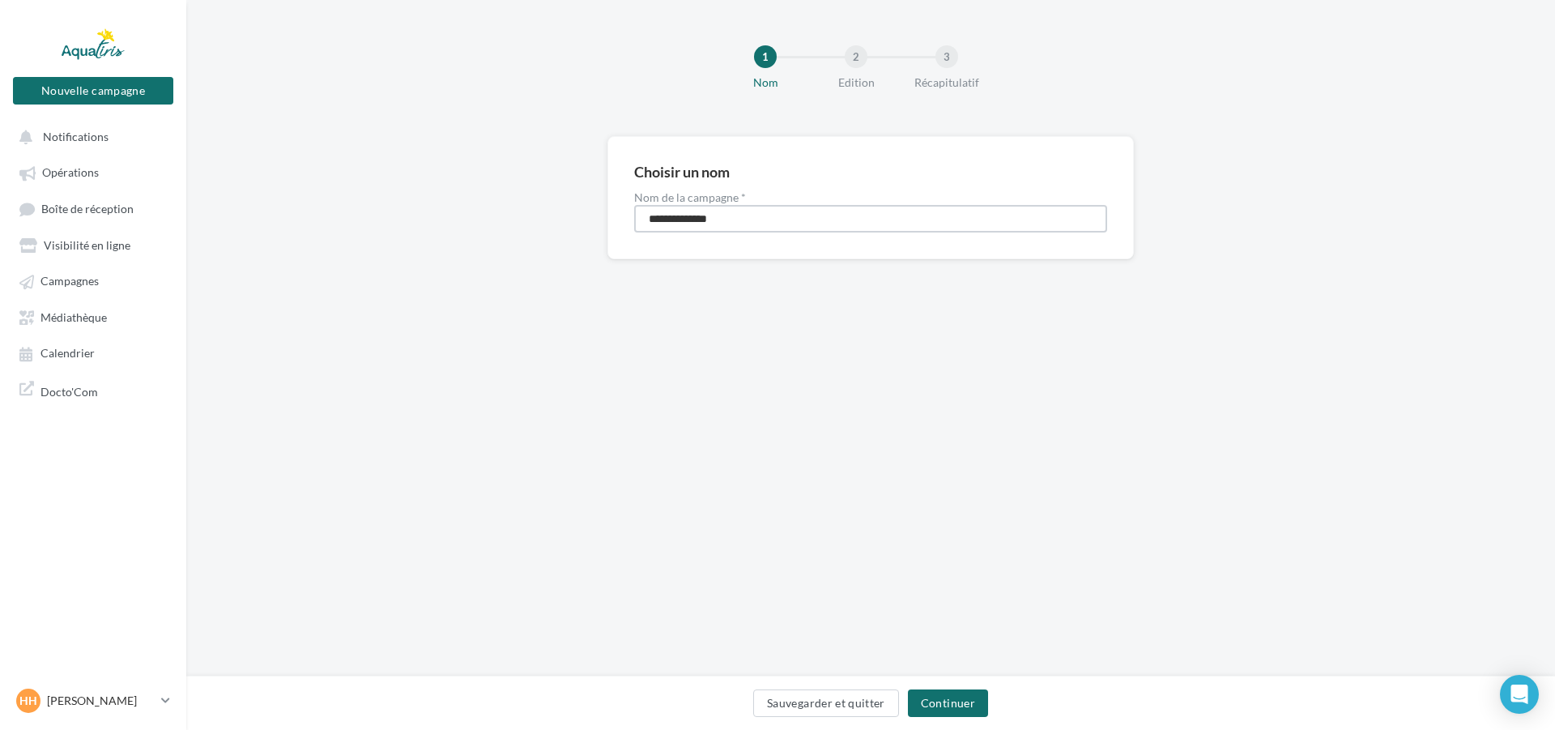
click at [734, 223] on input "**********" at bounding box center [870, 219] width 473 height 28
drag, startPoint x: 736, startPoint y: 223, endPoint x: 571, endPoint y: 219, distance: 165.2
click at [571, 219] on div "**********" at bounding box center [870, 223] width 1369 height 175
type input "**********"
click at [935, 700] on button "Continuer" at bounding box center [948, 703] width 80 height 28
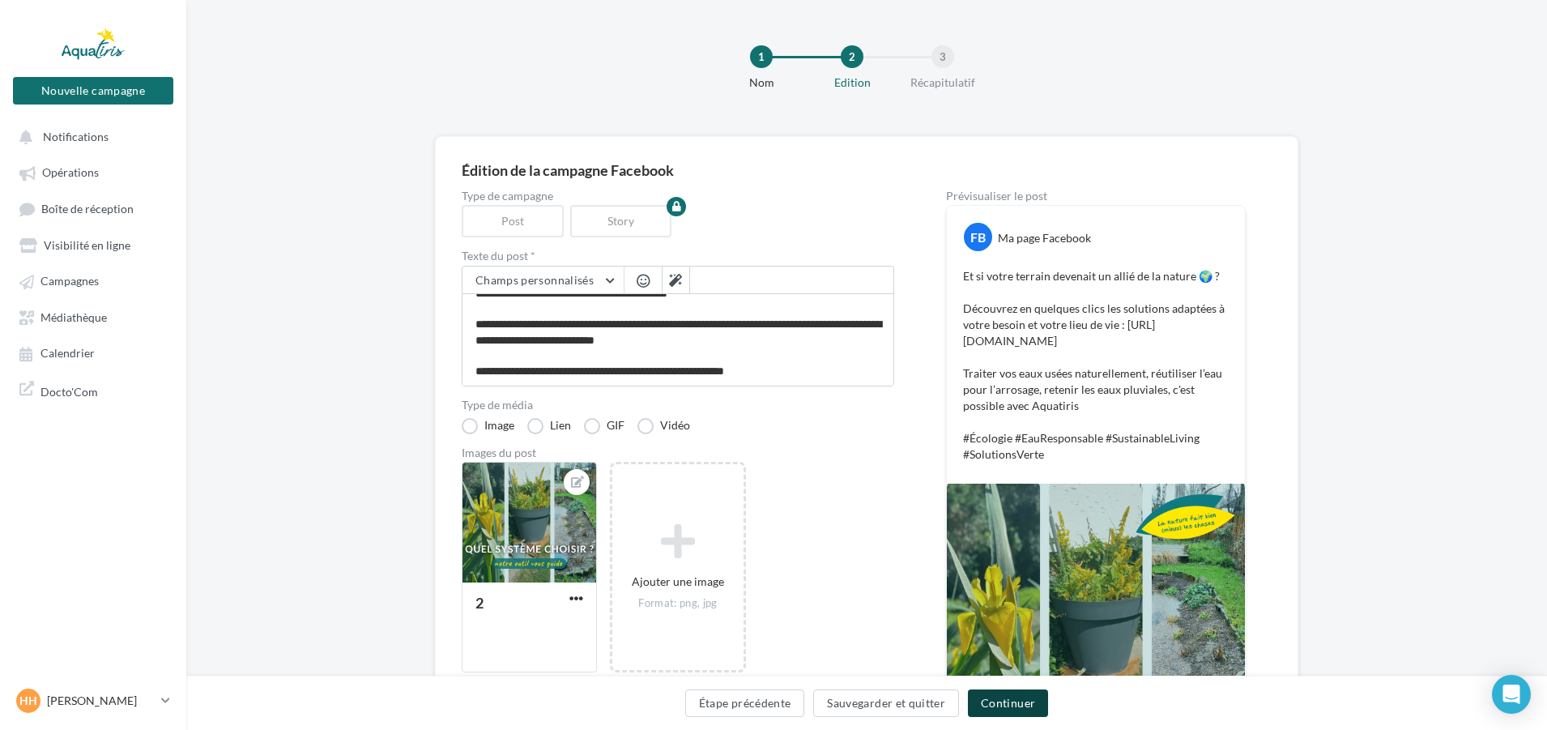
click at [1020, 704] on button "Continuer" at bounding box center [1008, 703] width 80 height 28
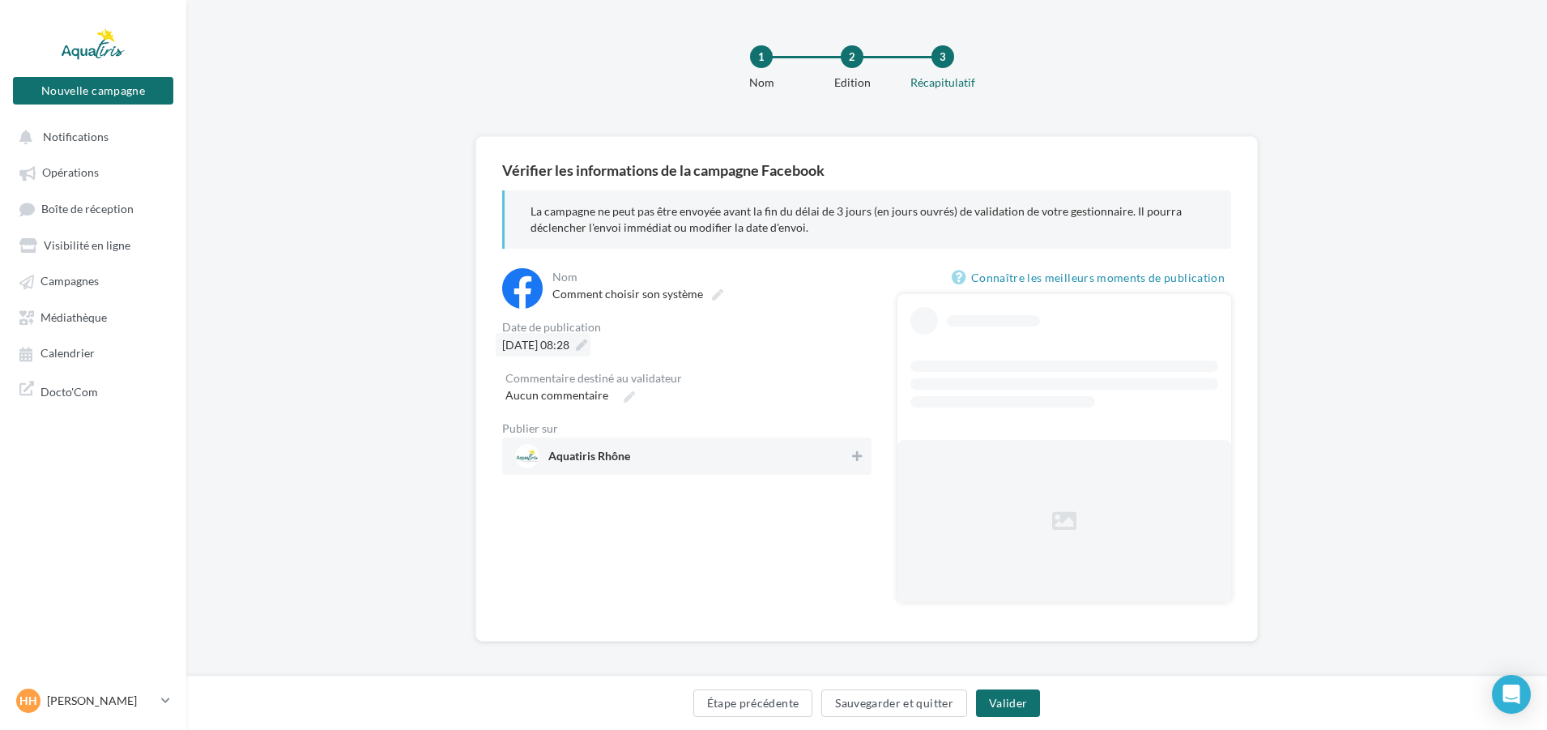
click at [587, 344] on icon at bounding box center [581, 344] width 11 height 11
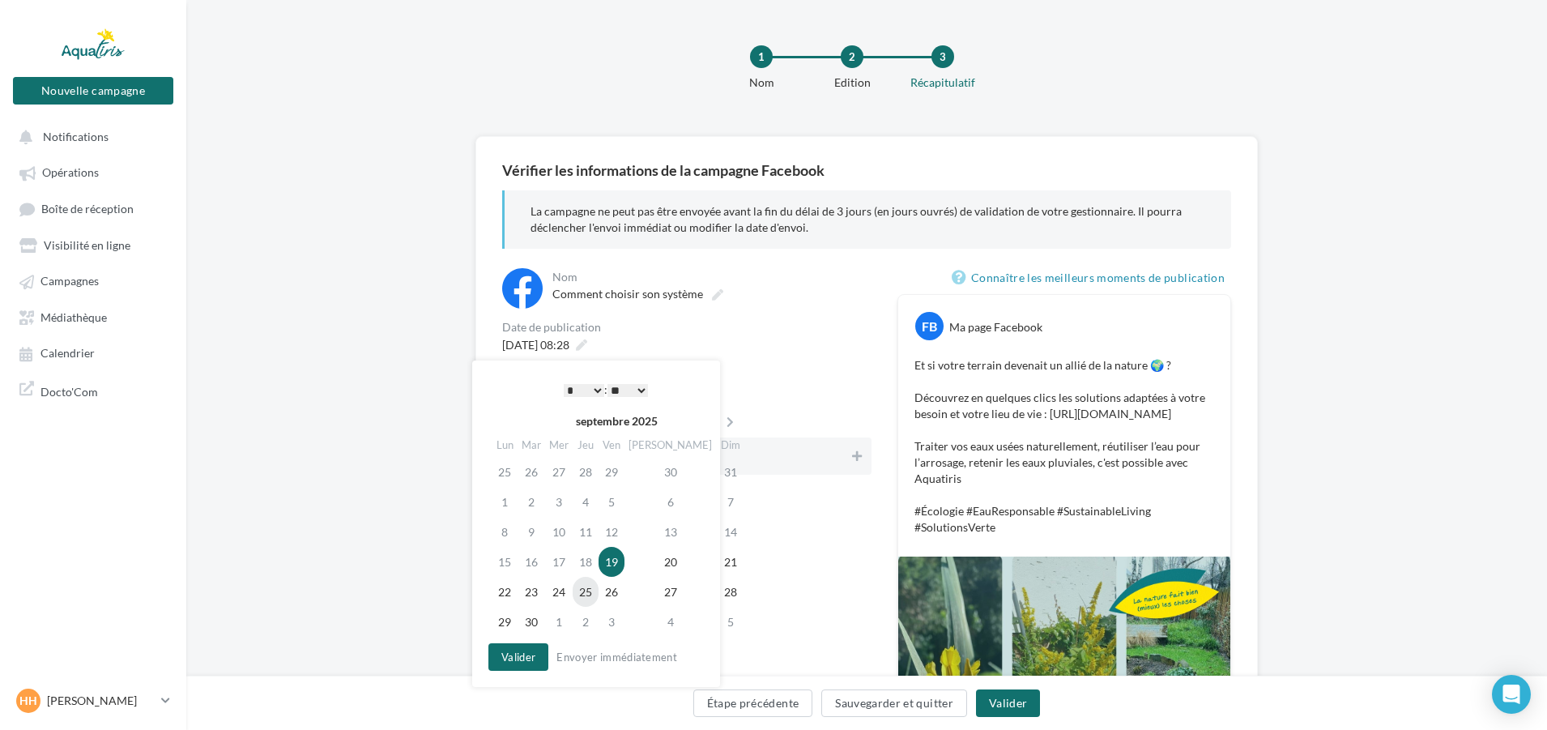
click at [598, 589] on td "25" at bounding box center [586, 592] width 26 height 30
click at [596, 386] on select "* * * * * * * * * * ** ** ** ** ** ** ** ** ** ** ** ** ** **" at bounding box center [580, 390] width 40 height 13
click at [536, 652] on button "Valider" at bounding box center [514, 657] width 60 height 28
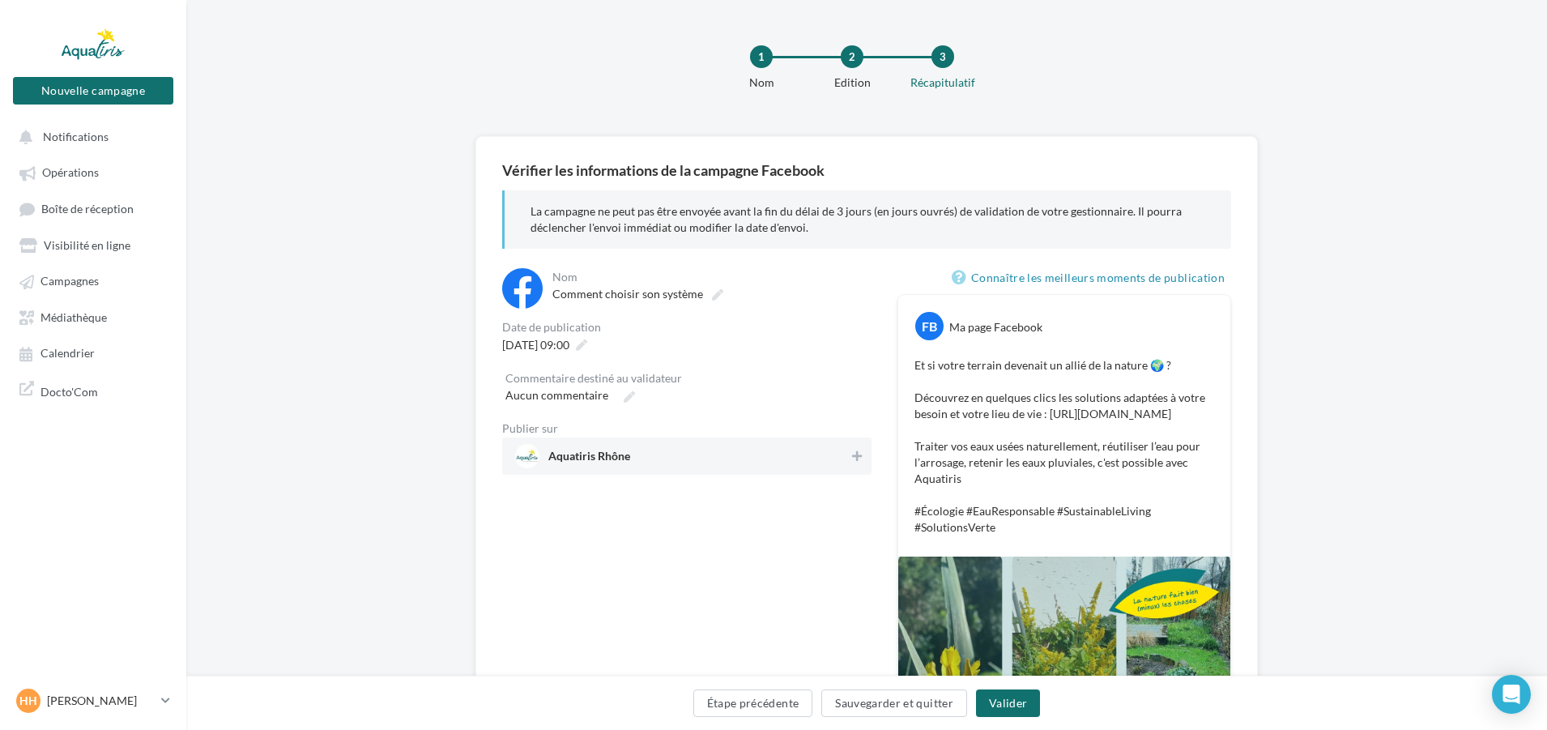
click at [846, 454] on span "Aquatiris Rhône" at bounding box center [682, 456] width 334 height 24
click at [994, 700] on button "Valider" at bounding box center [1008, 703] width 64 height 28
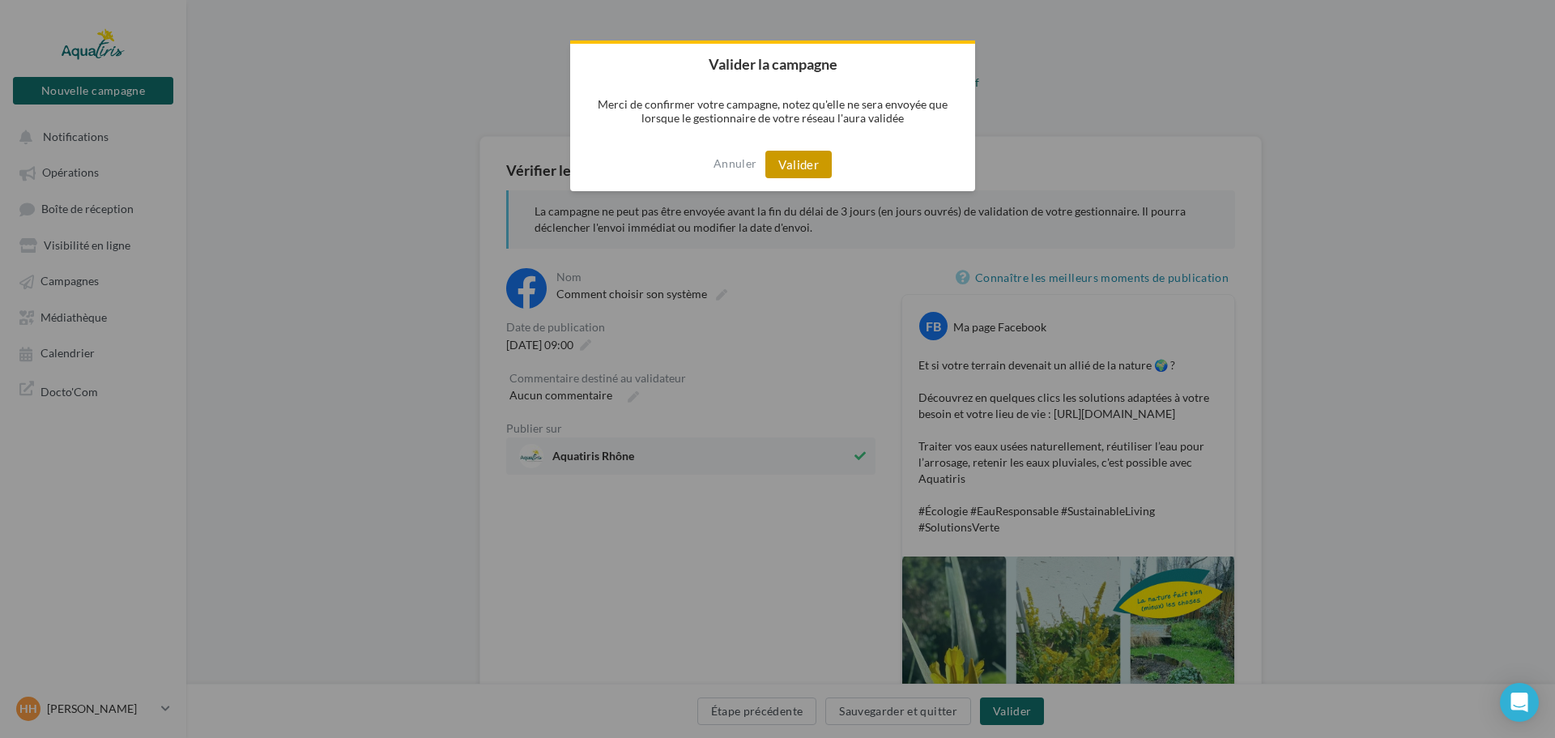
click at [794, 164] on button "Valider" at bounding box center [798, 165] width 66 height 28
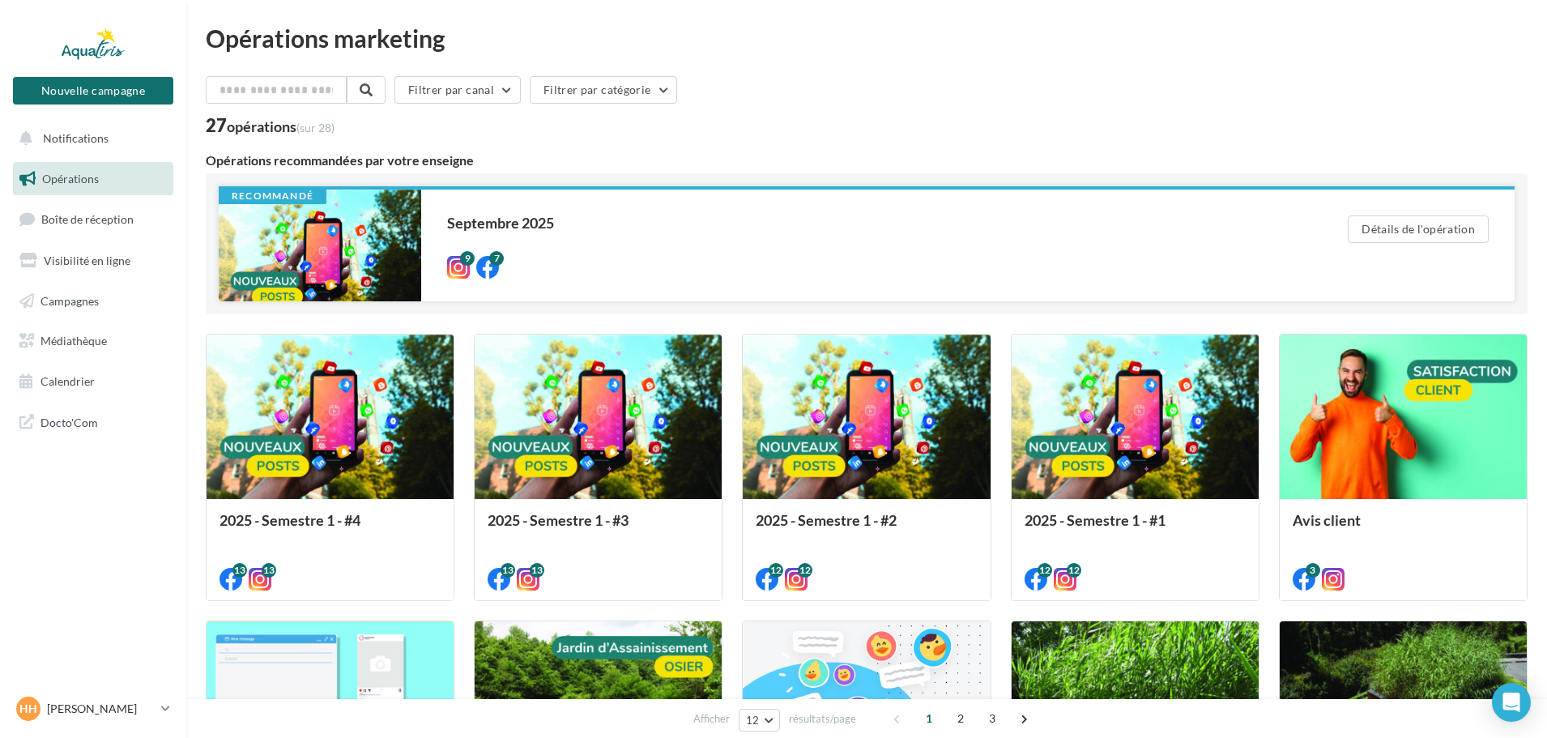
click at [353, 230] on div at bounding box center [320, 245] width 202 height 112
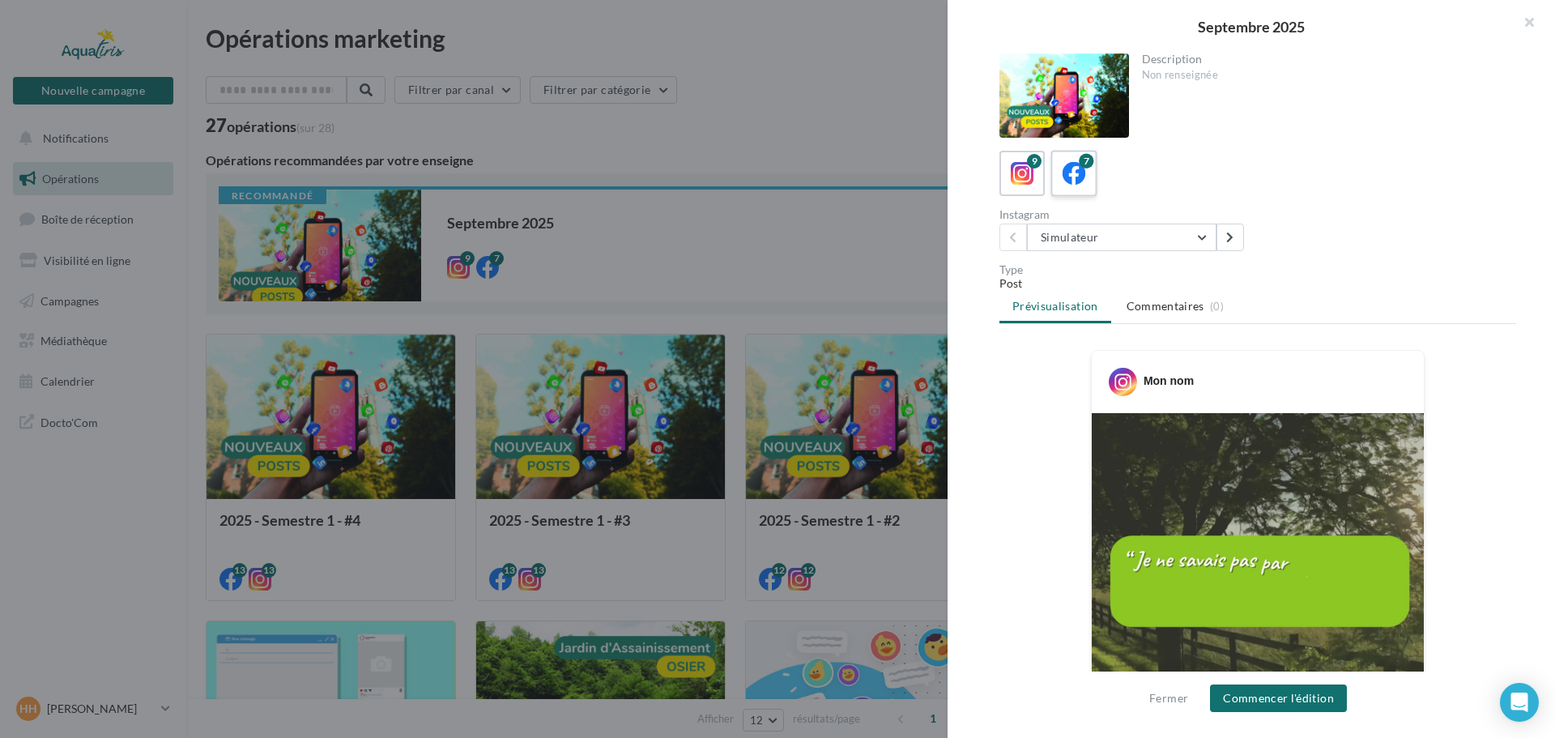
click at [1095, 180] on label "7" at bounding box center [1073, 173] width 46 height 46
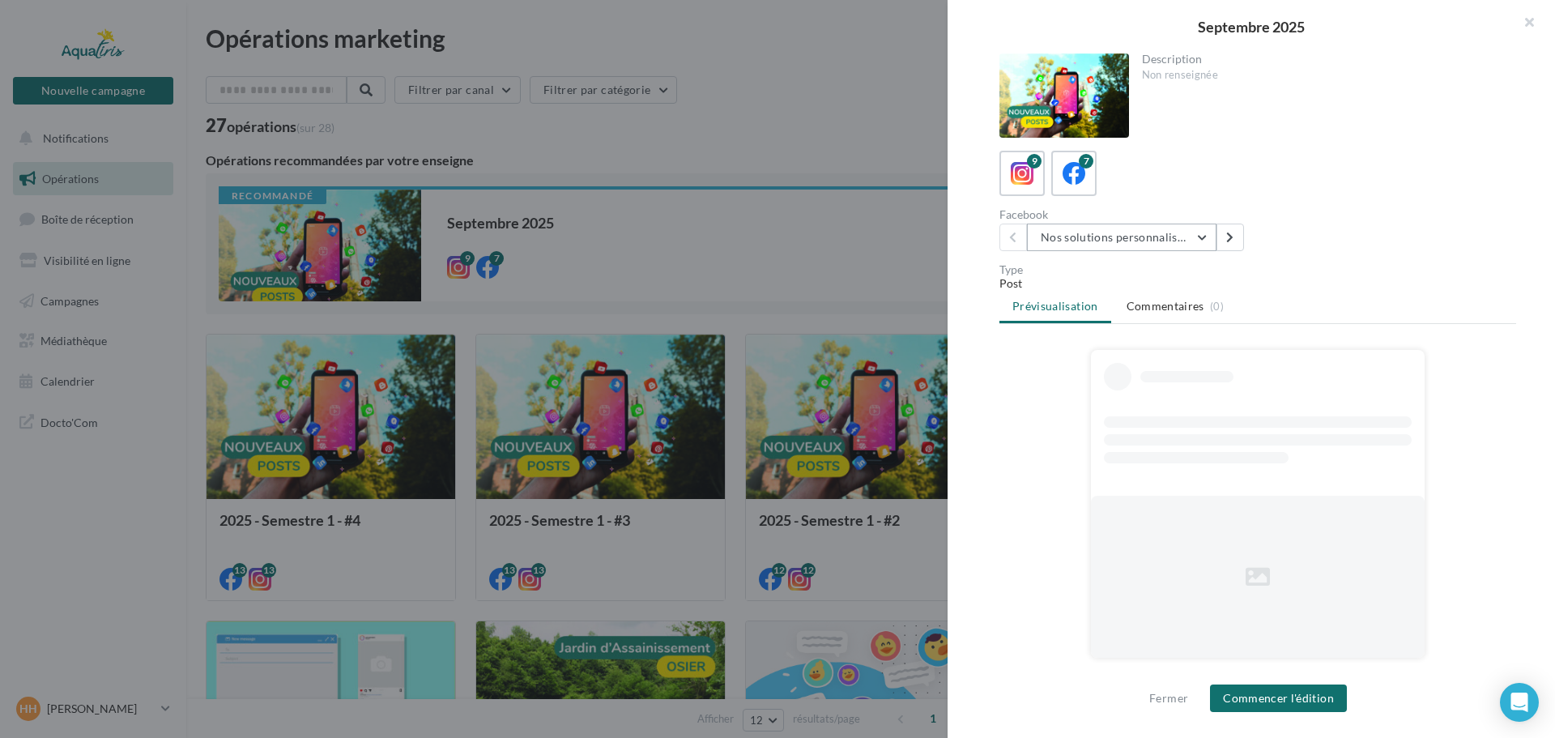
click at [1172, 245] on button "Nos solutions personnalisées" at bounding box center [1121, 237] width 189 height 28
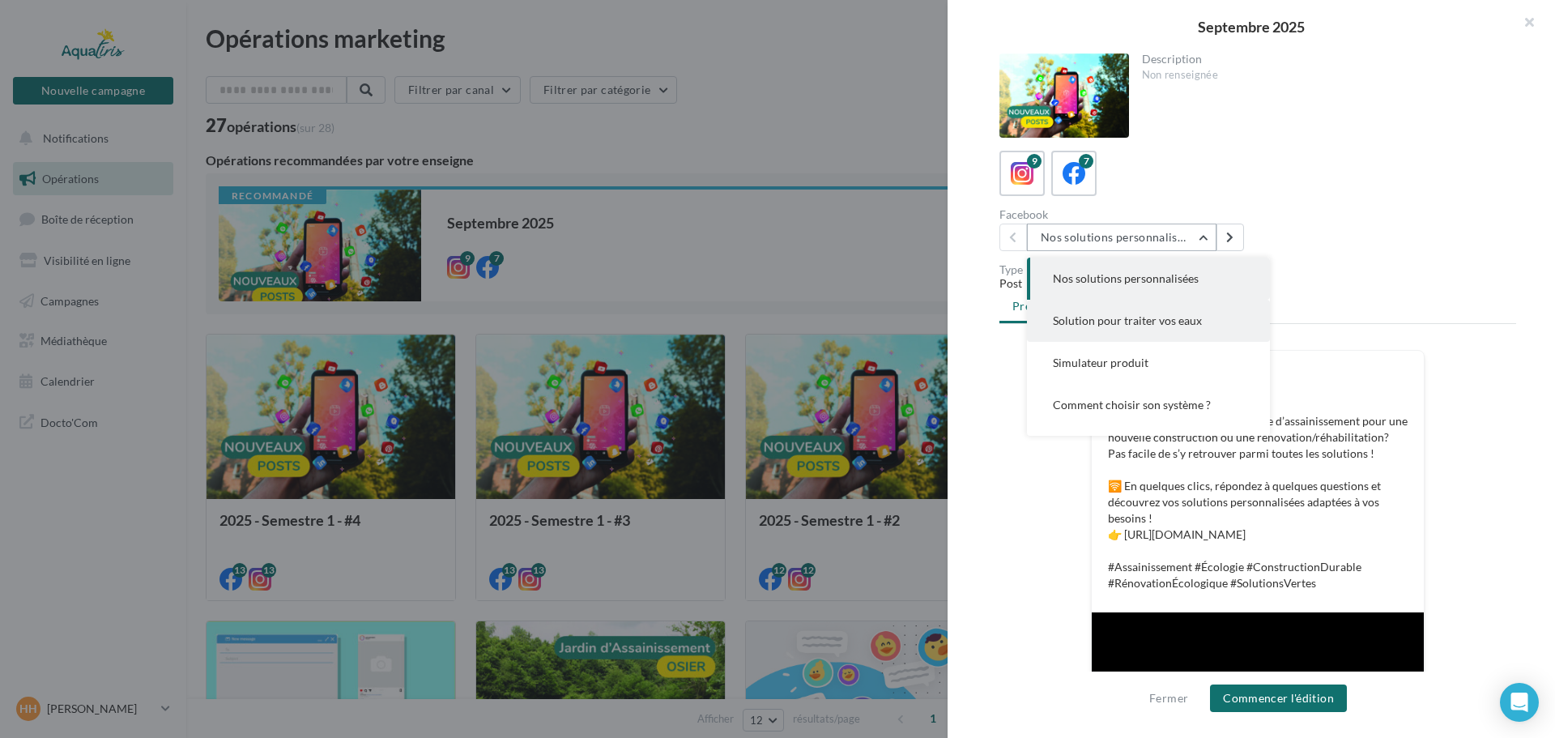
scroll to position [81, 0]
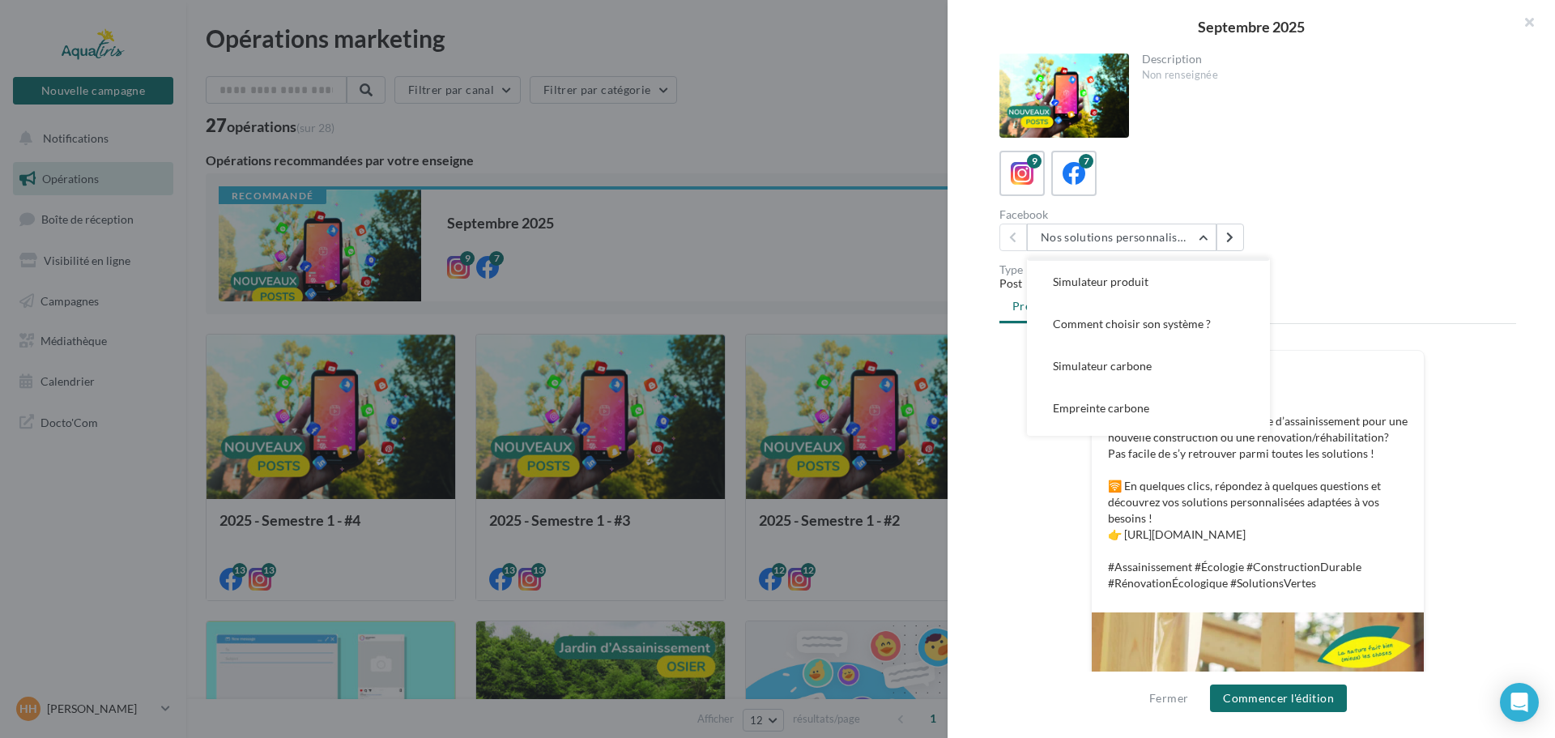
click at [1169, 324] on span "Comment choisir son système ?" at bounding box center [1132, 324] width 158 height 14
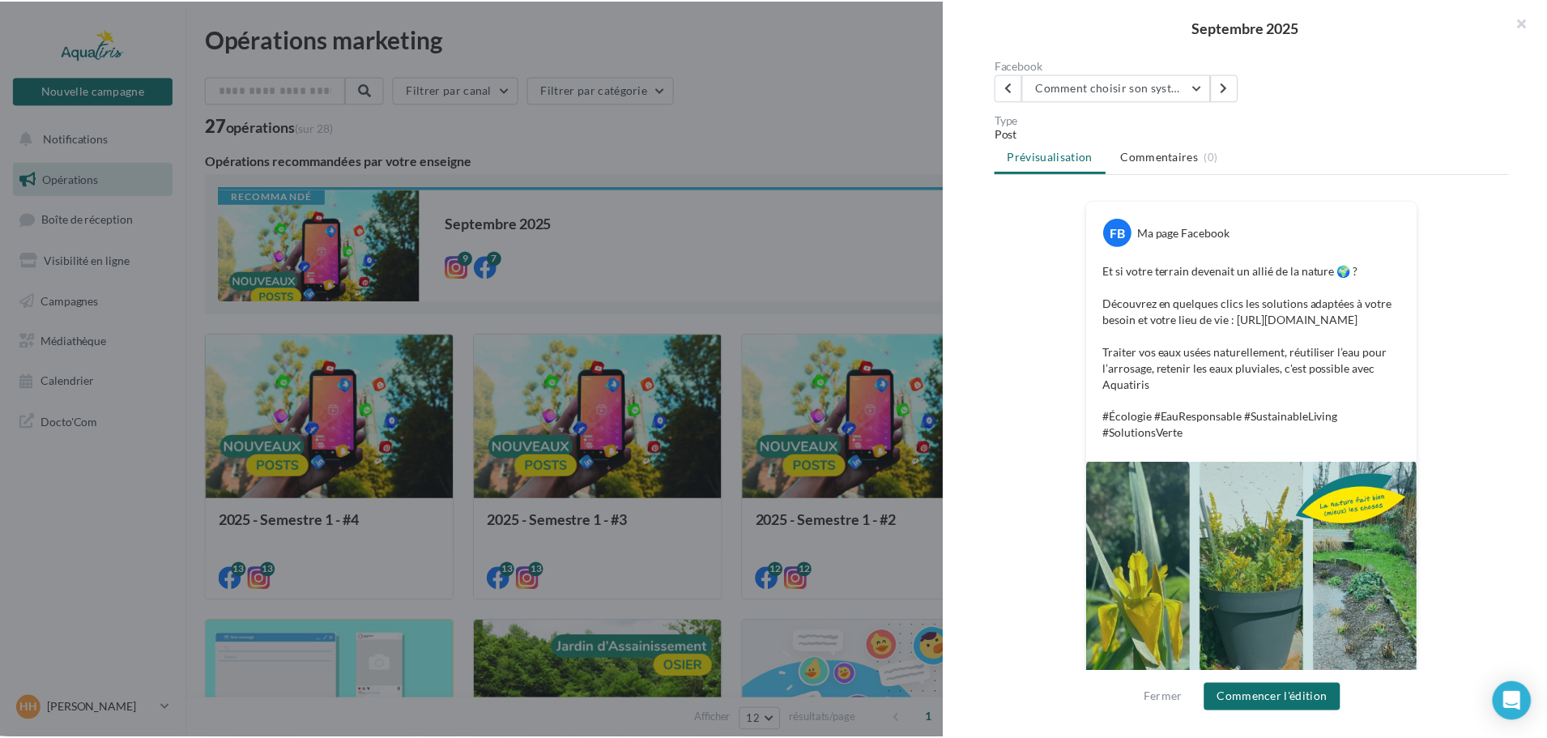
scroll to position [162, 0]
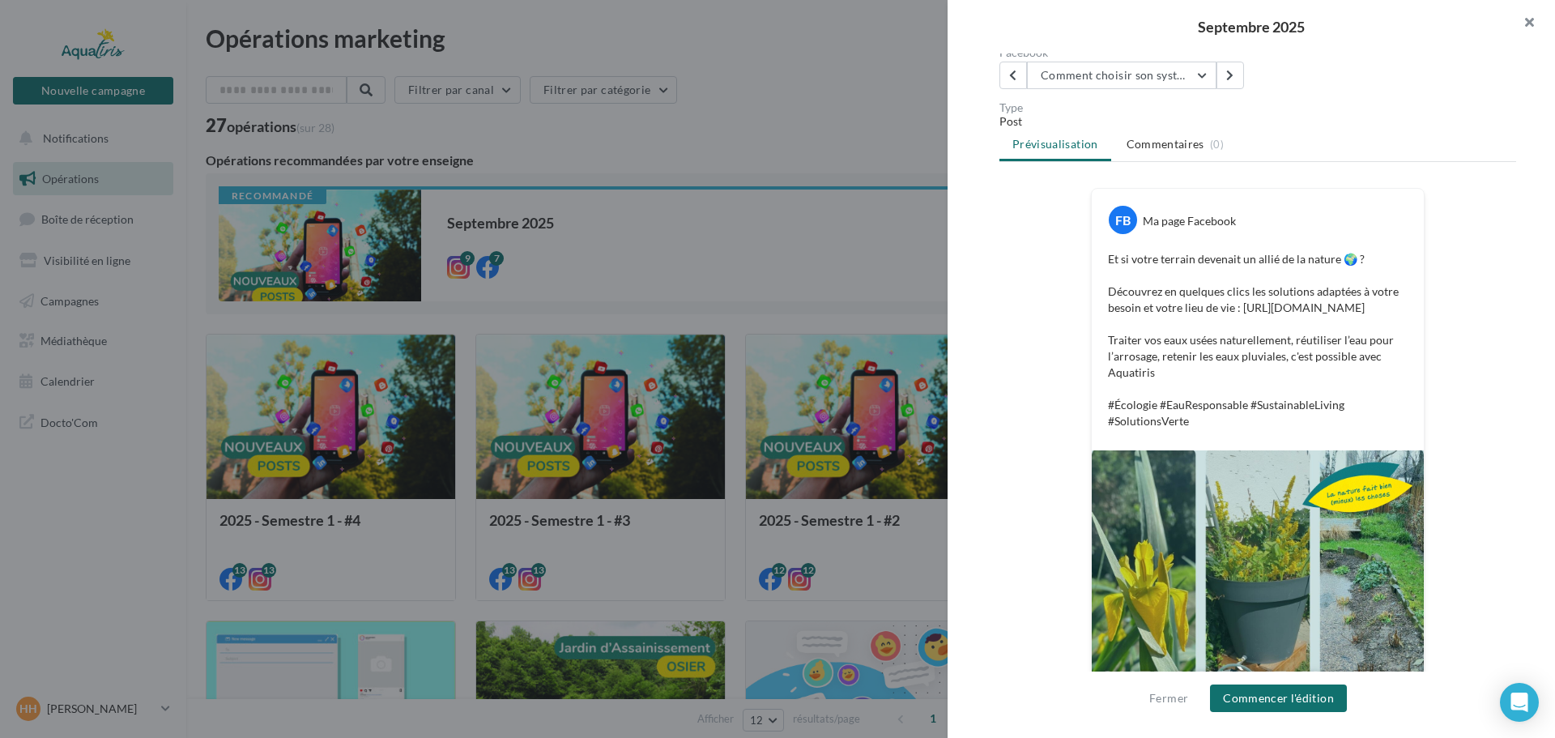
click at [1541, 24] on button "button" at bounding box center [1522, 24] width 65 height 49
